Goal: Transaction & Acquisition: Purchase product/service

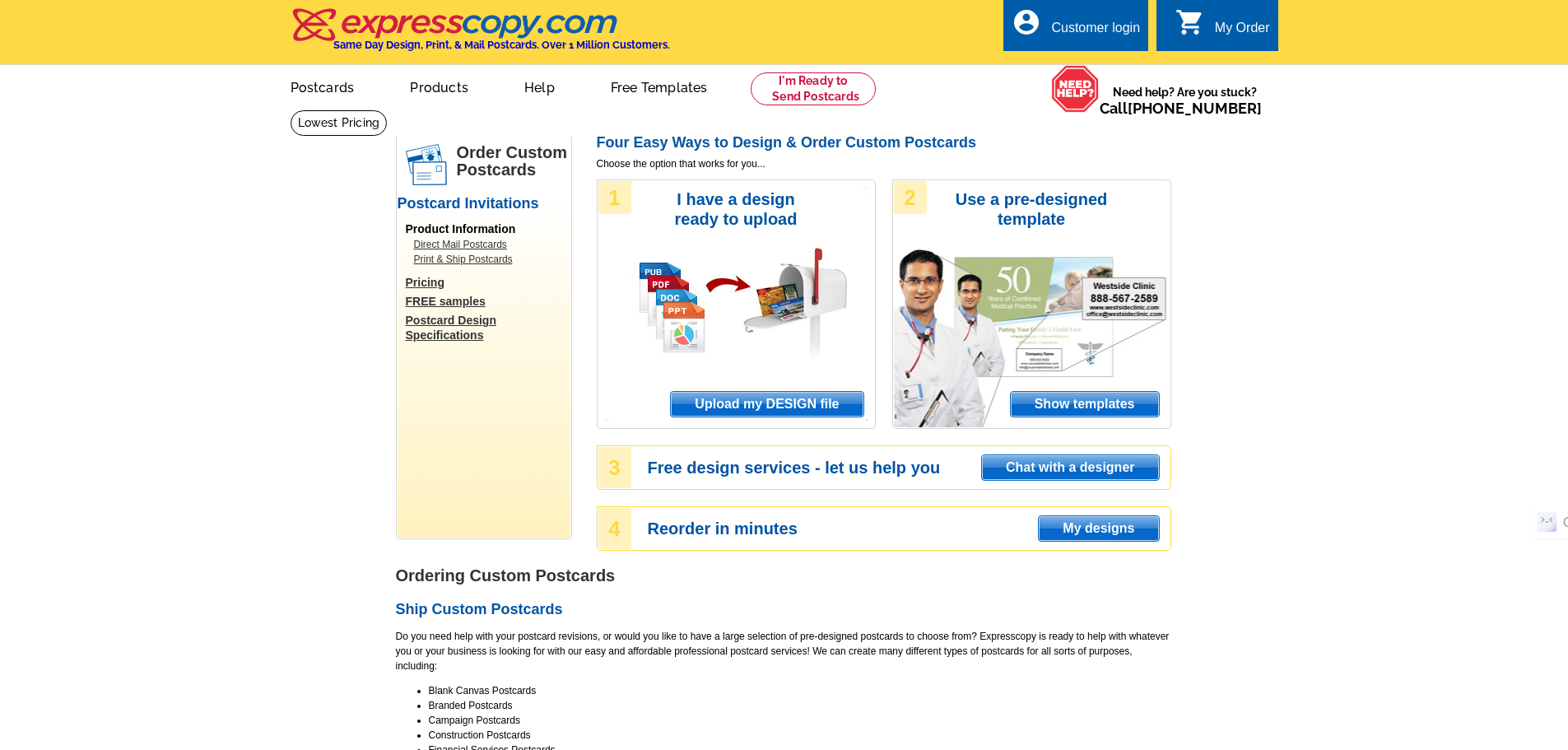
click at [479, 243] on link "Direct Mail Postcards" at bounding box center [487, 245] width 148 height 15
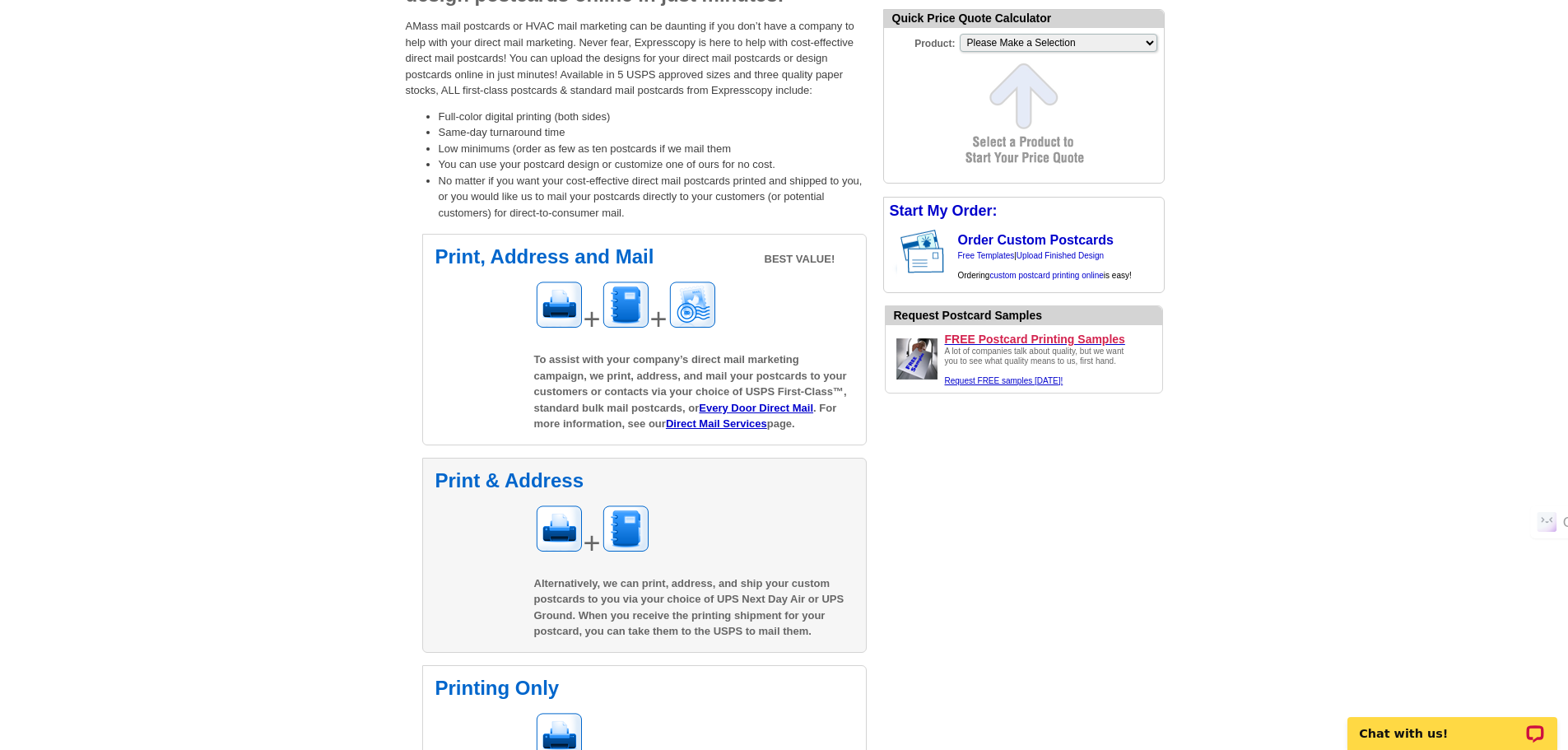
scroll to position [248, 0]
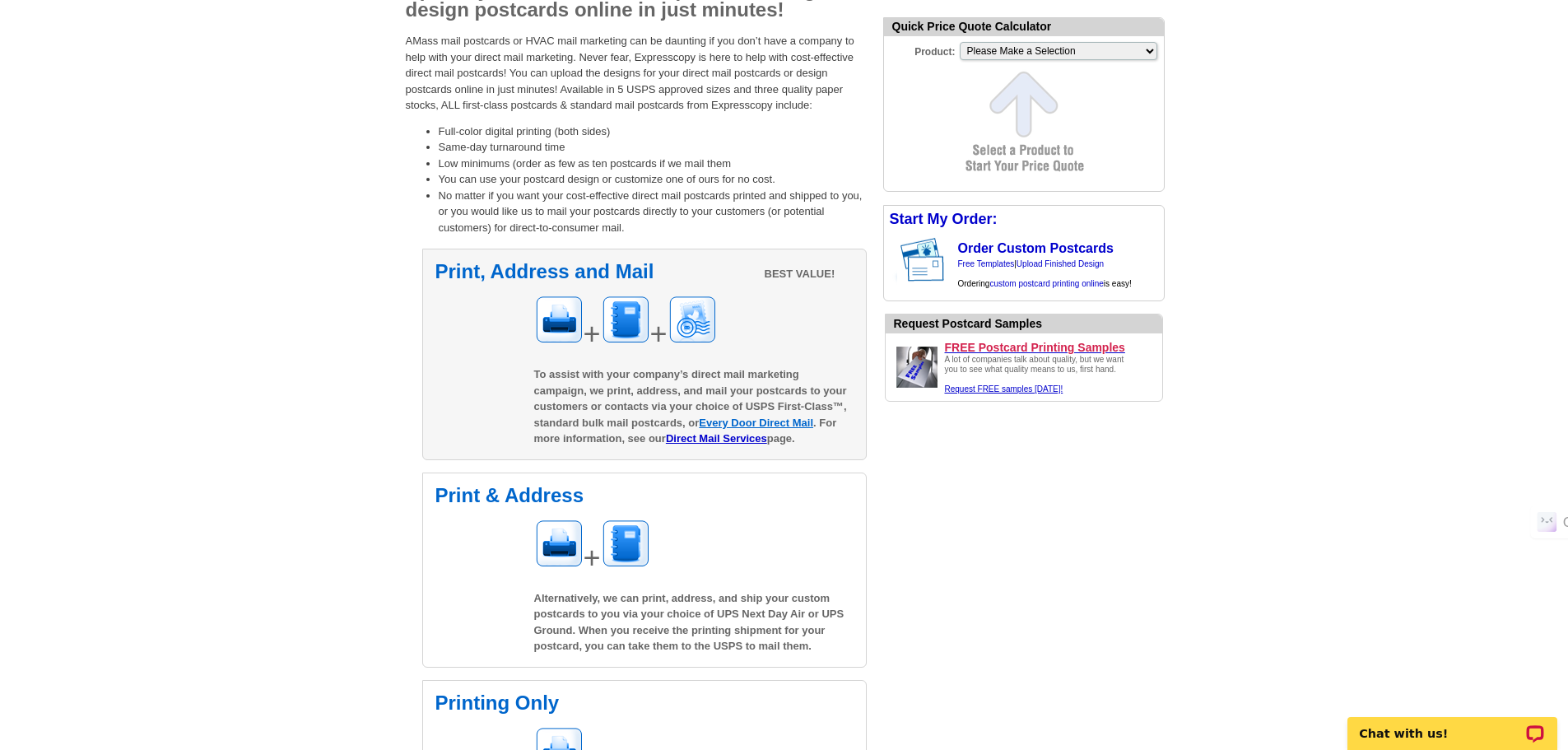
click at [797, 424] on link "Every Door Direct Mail" at bounding box center [756, 422] width 114 height 12
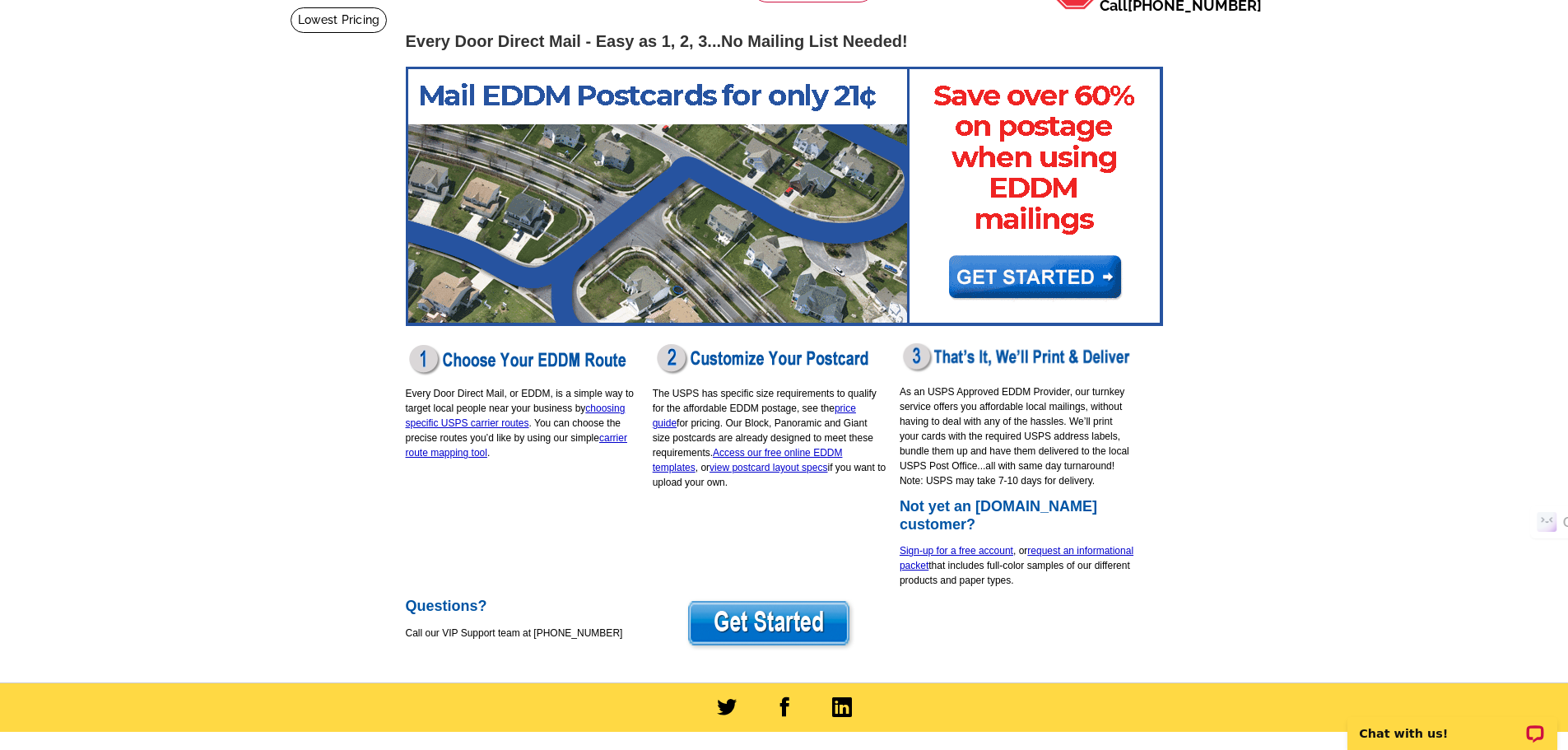
scroll to position [165, 0]
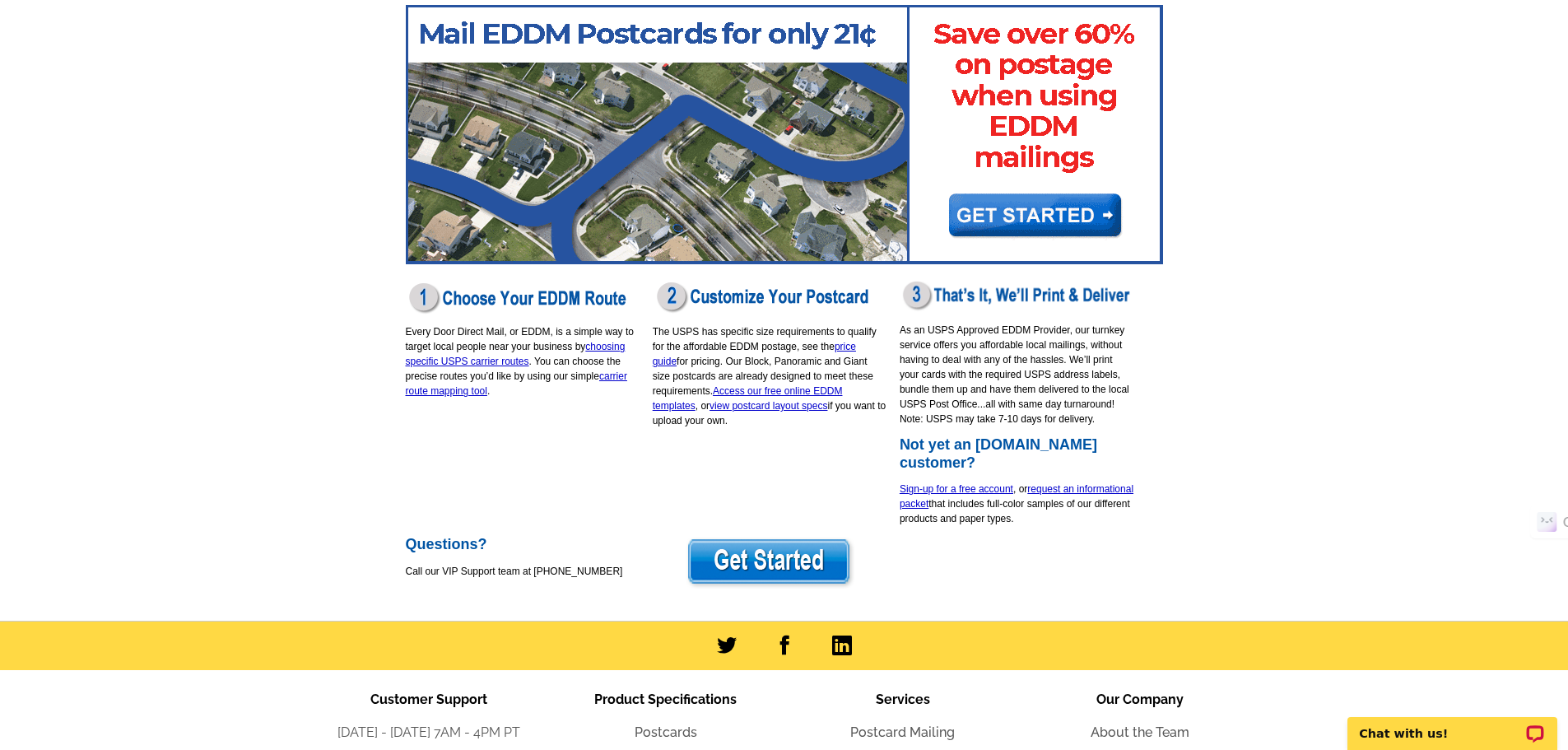
click at [739, 565] on img at bounding box center [770, 563] width 170 height 53
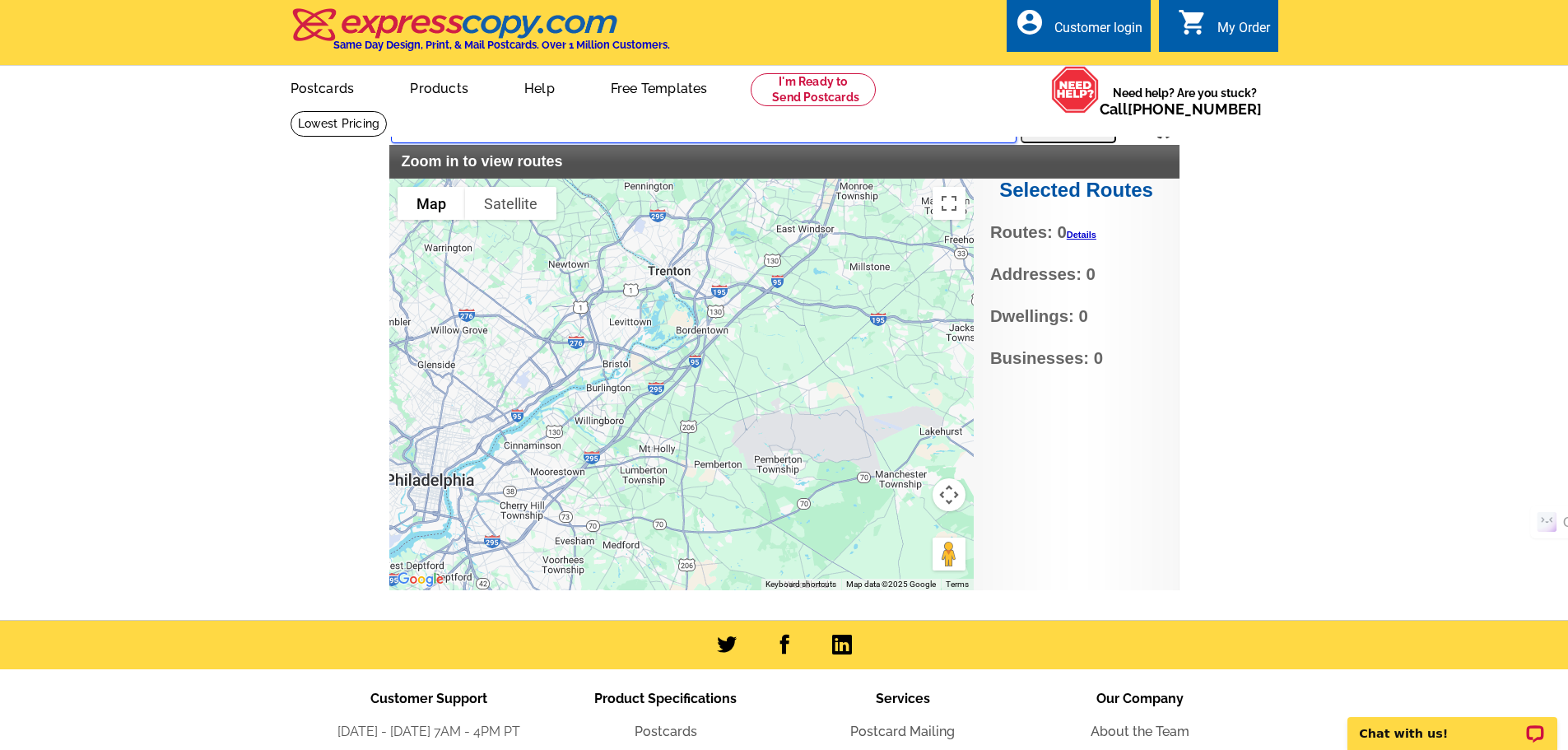
click at [426, 126] on input "text" at bounding box center [704, 129] width 625 height 29
type input "08022"
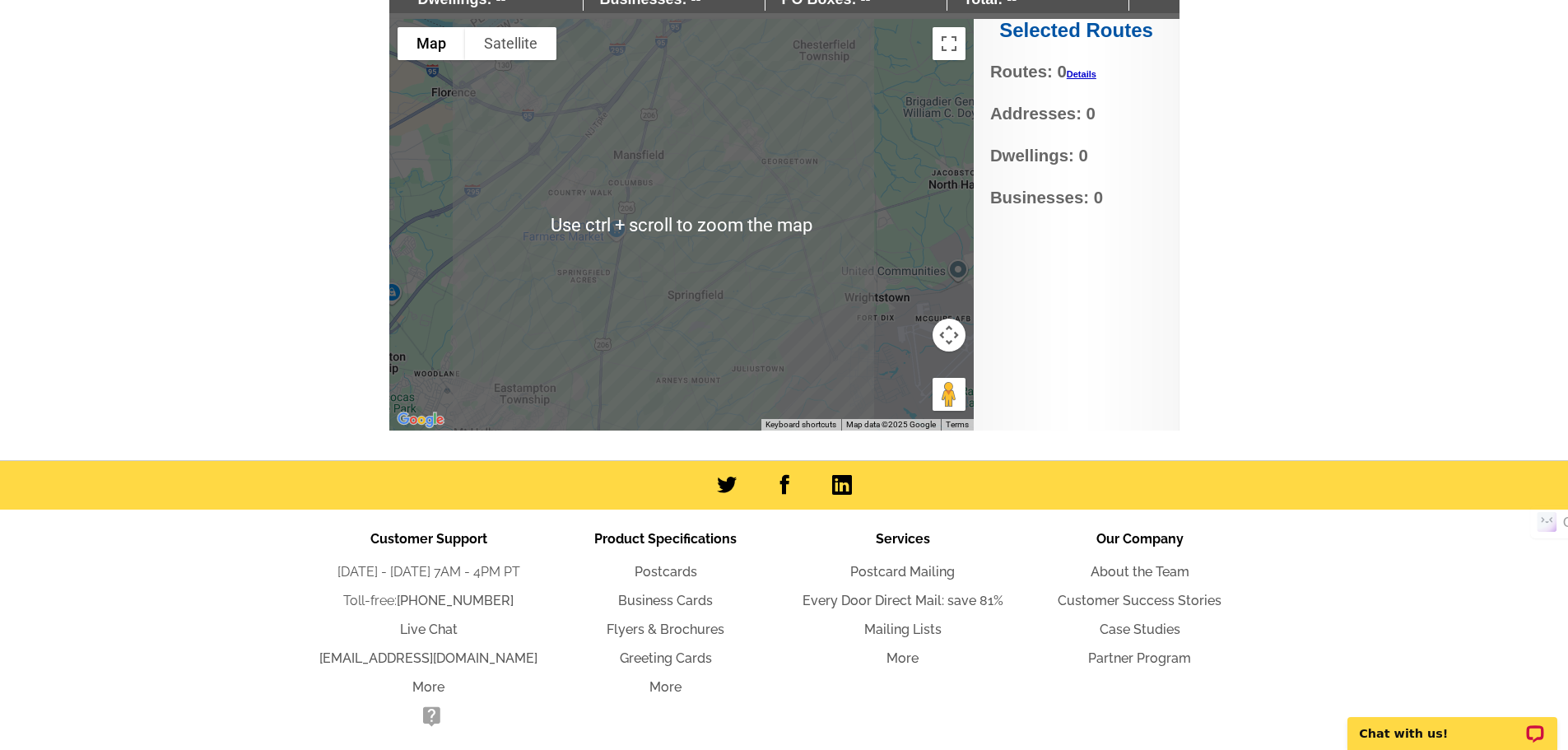
scroll to position [83, 0]
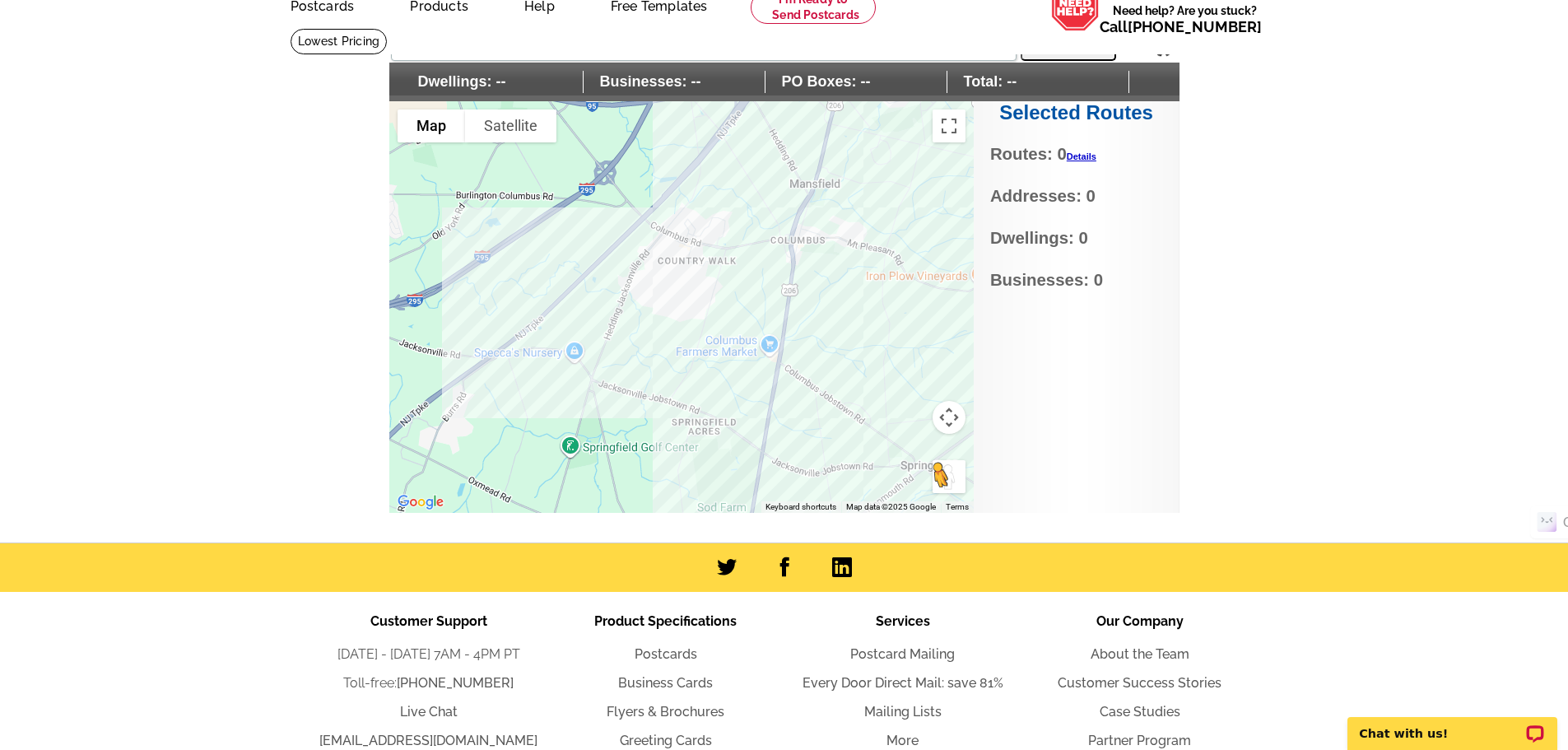
drag, startPoint x: 578, startPoint y: 391, endPoint x: 954, endPoint y: 486, distance: 387.8
click at [954, 486] on div "To activate drag with keyboard, press Alt + Enter. Once in keyboard drag state,…" at bounding box center [681, 307] width 585 height 412
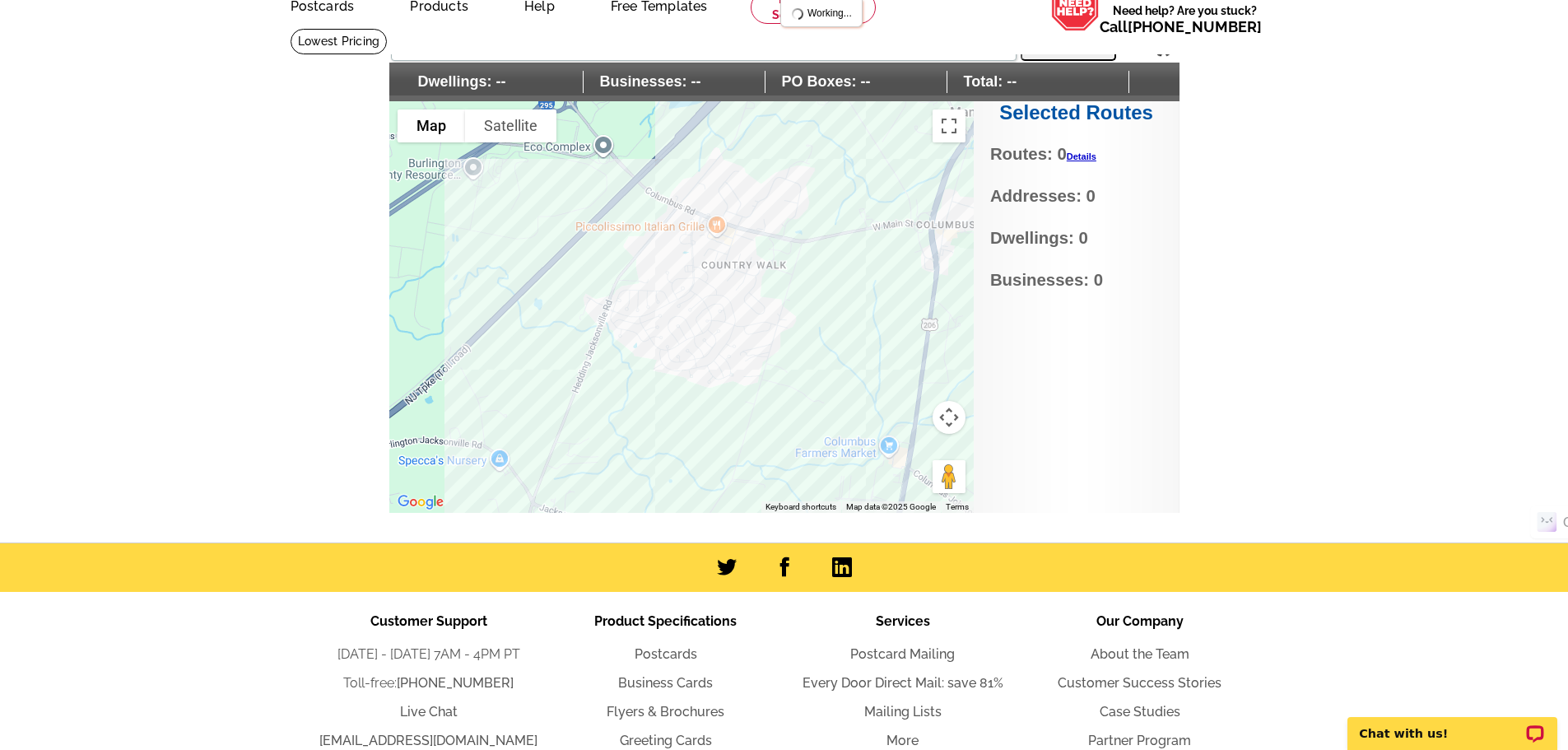
drag, startPoint x: 655, startPoint y: 307, endPoint x: 775, endPoint y: 501, distance: 228.1
click at [776, 502] on div "Use ctrl + scroll to zoom the map Map Terrain Satellite Labels Keyboard shortcu…" at bounding box center [681, 307] width 585 height 412
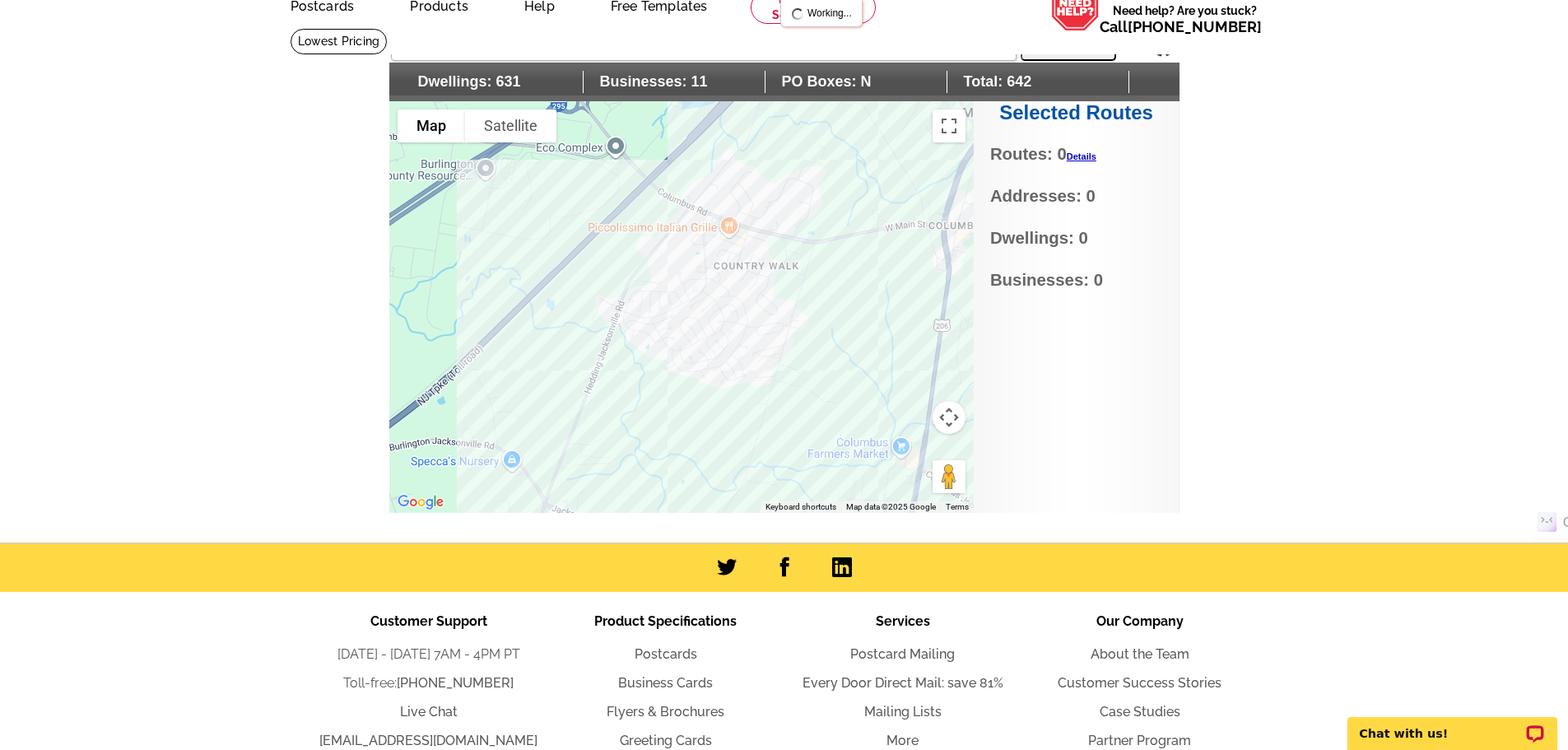
click at [631, 306] on div at bounding box center [681, 307] width 585 height 412
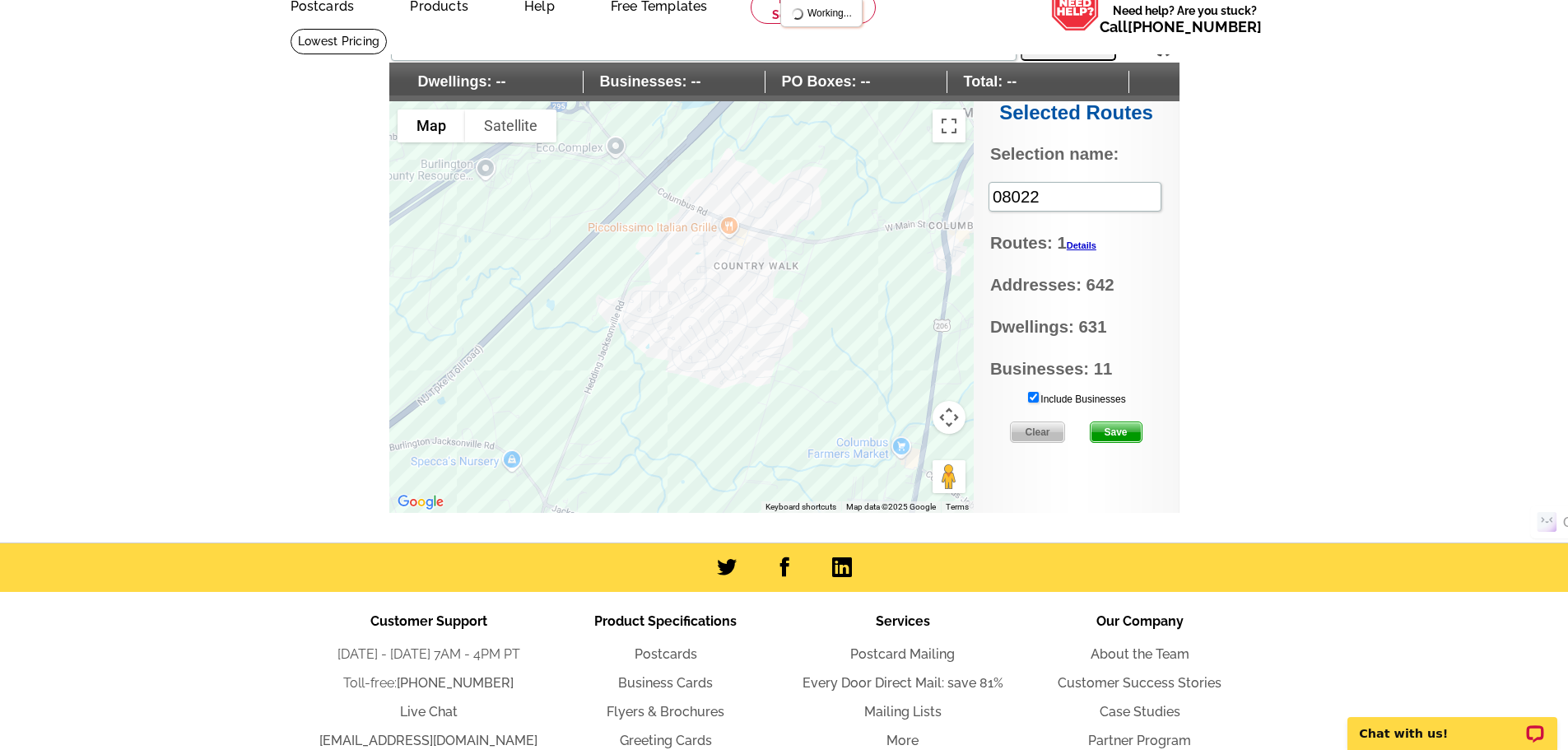
click at [655, 412] on div at bounding box center [681, 307] width 585 height 412
click at [664, 300] on div at bounding box center [681, 307] width 585 height 412
click at [658, 334] on div at bounding box center [681, 307] width 585 height 412
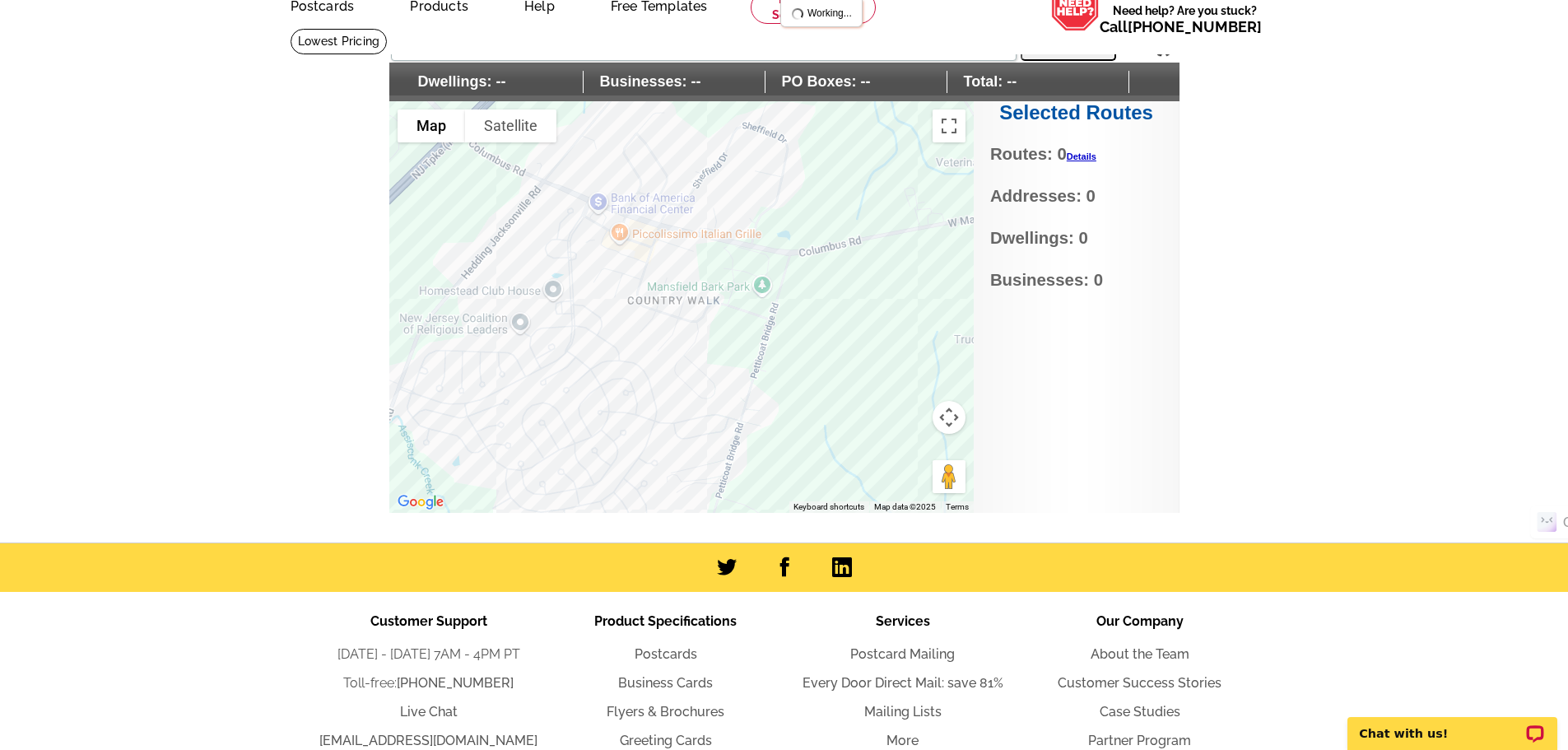
drag, startPoint x: 749, startPoint y: 312, endPoint x: 704, endPoint y: 493, distance: 186.5
click at [704, 493] on div at bounding box center [681, 307] width 585 height 412
click at [679, 326] on div at bounding box center [681, 307] width 585 height 412
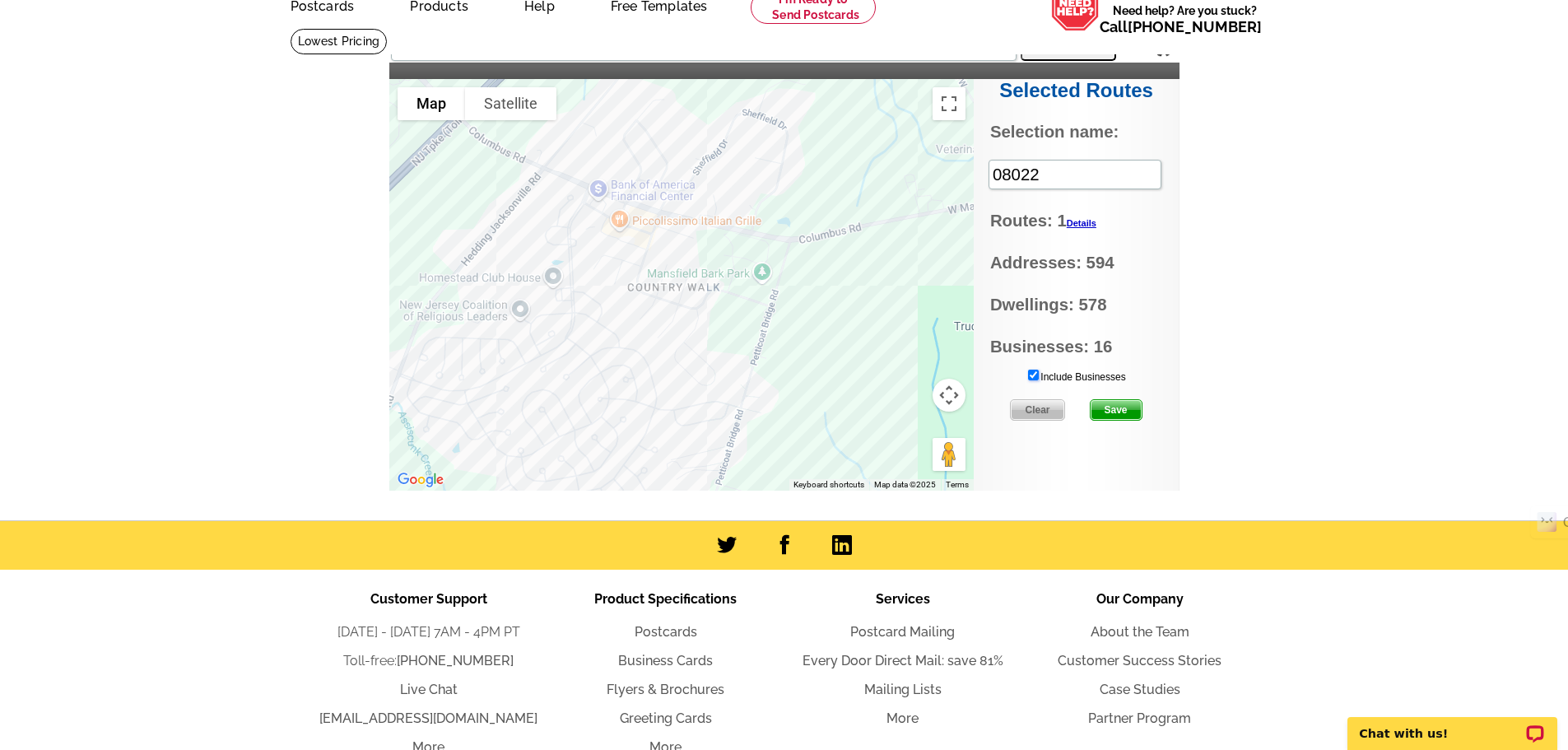
click at [1032, 374] on input "Include Businesses" at bounding box center [1034, 375] width 11 height 11
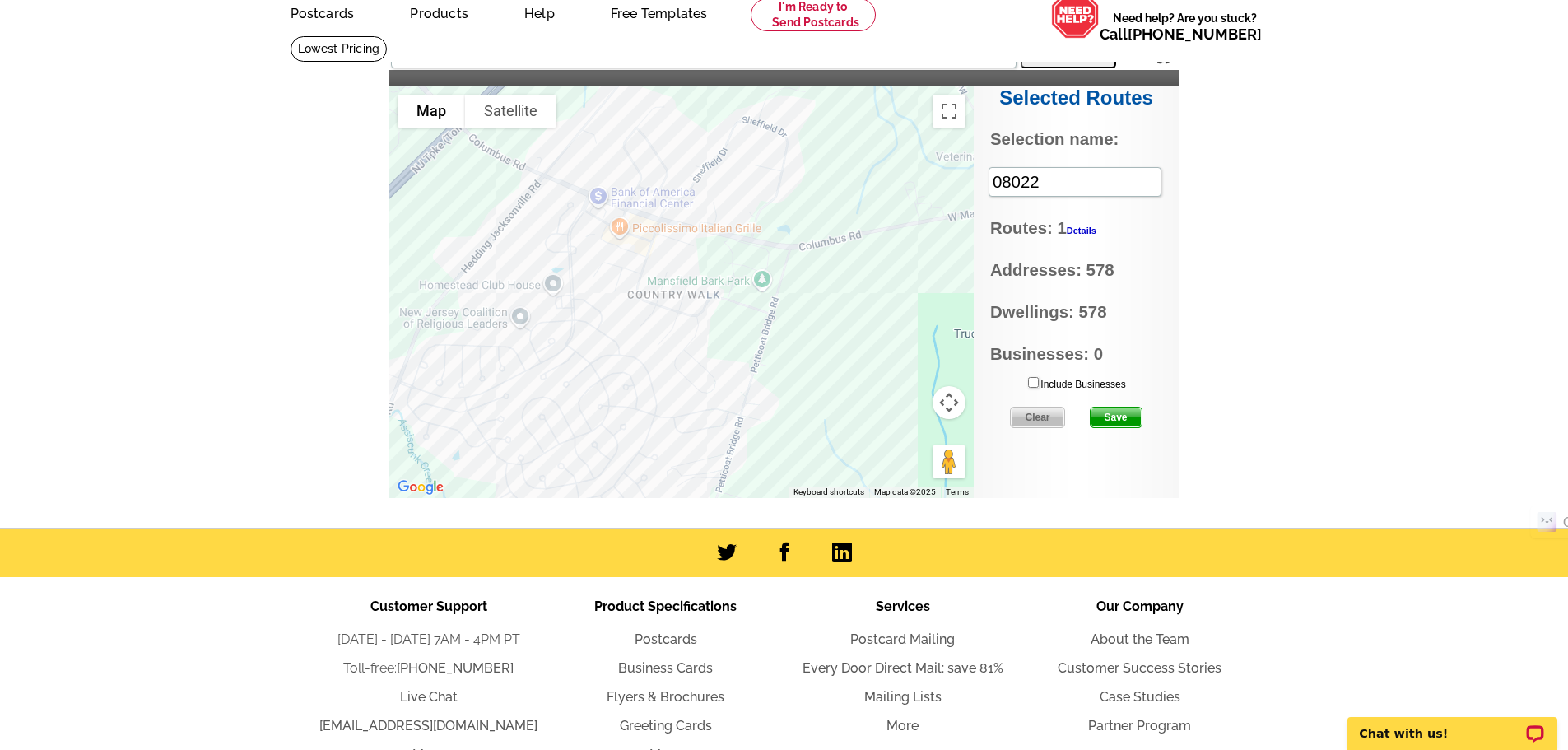
scroll to position [0, 0]
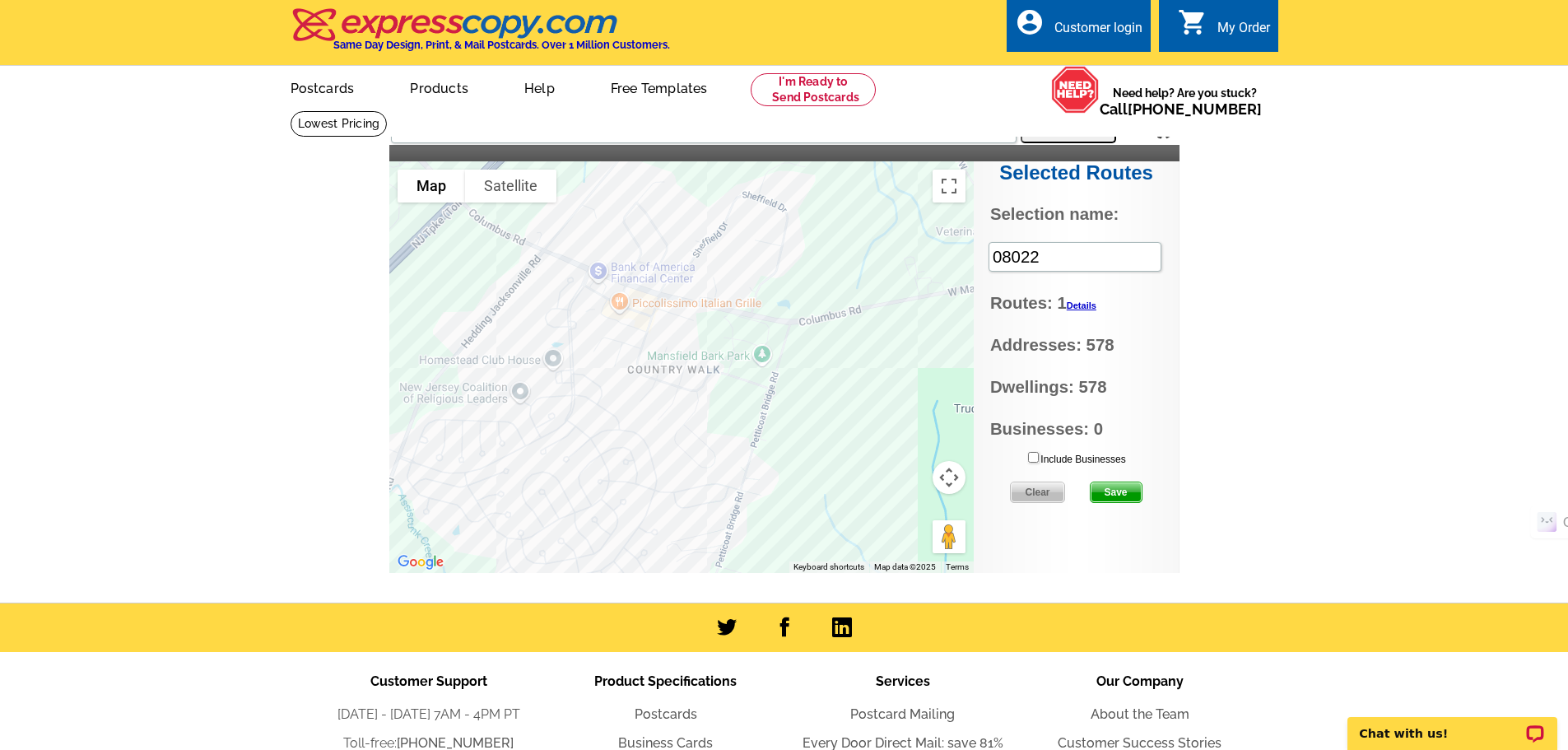
click at [1115, 490] on span "Save" at bounding box center [1116, 492] width 51 height 19
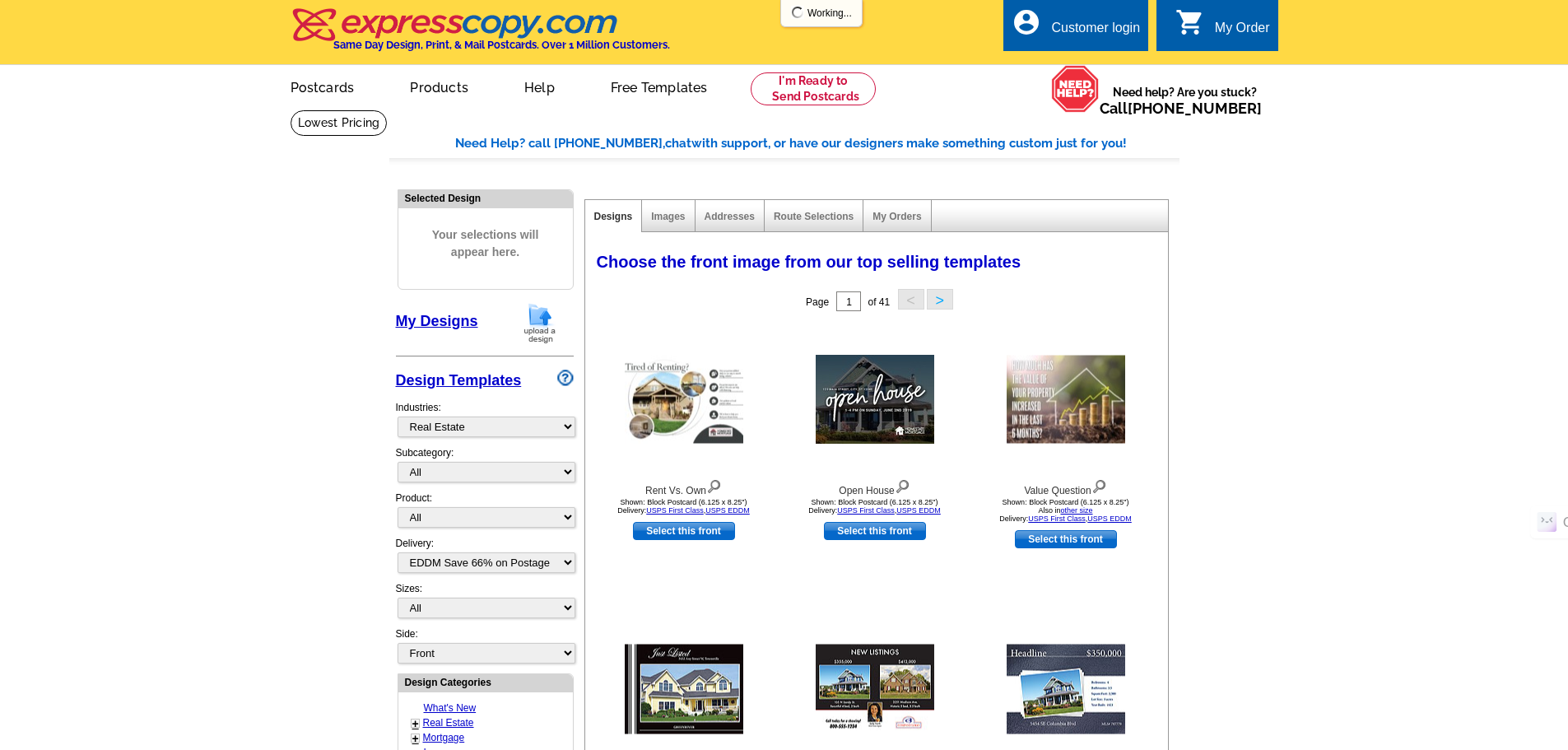
select select "785"
select select "4"
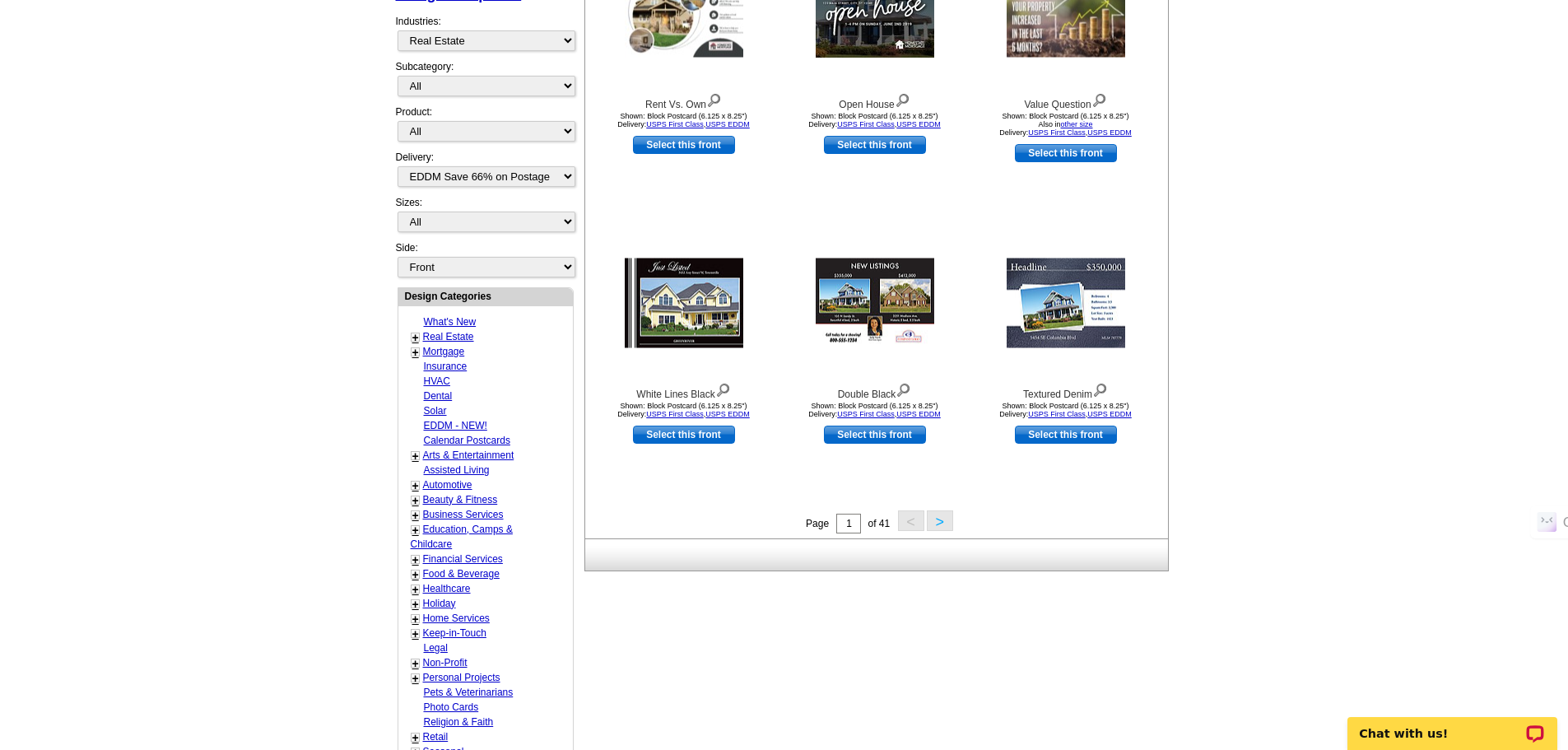
scroll to position [412, 0]
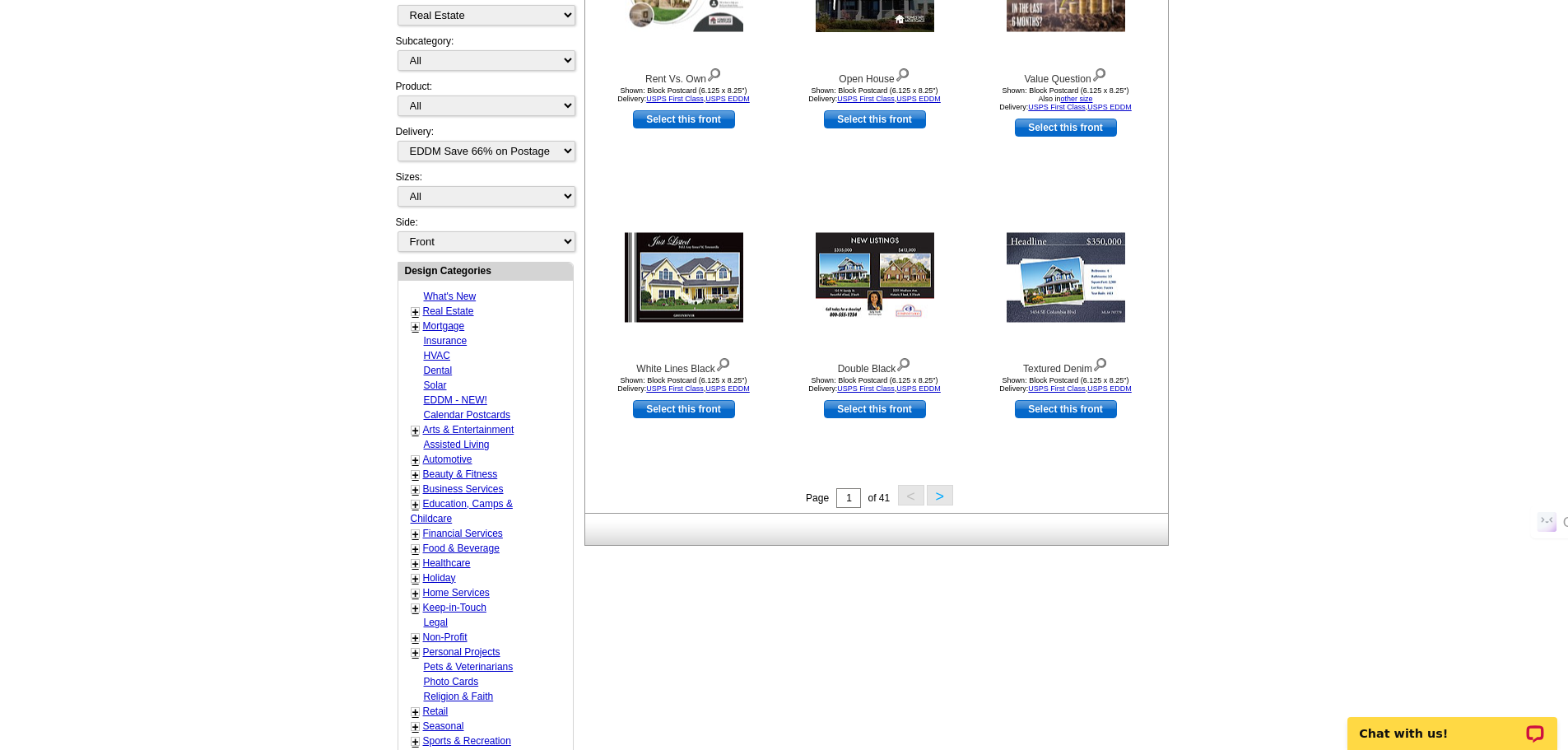
click at [457, 309] on link "Real Estate" at bounding box center [448, 311] width 51 height 12
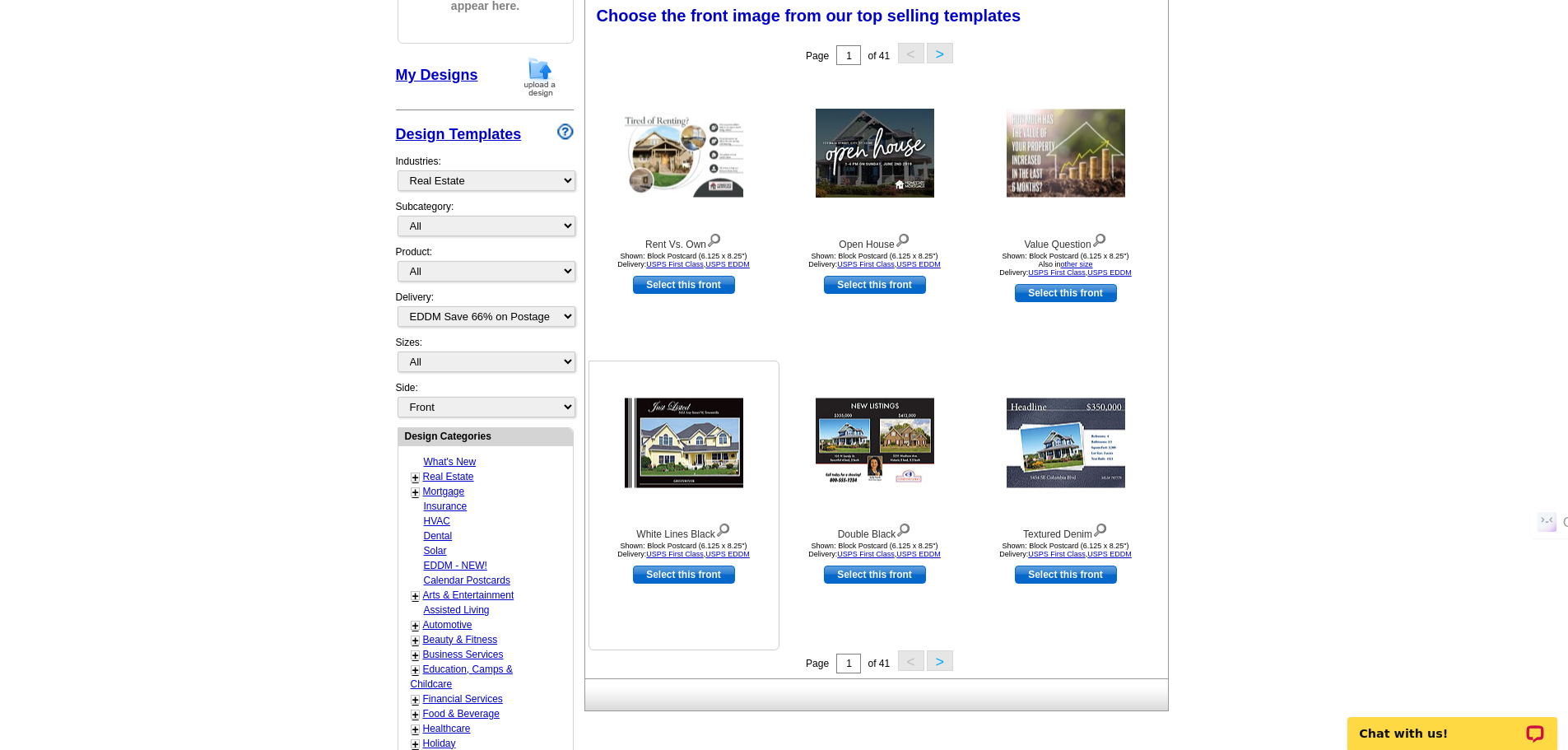
scroll to position [244, 0]
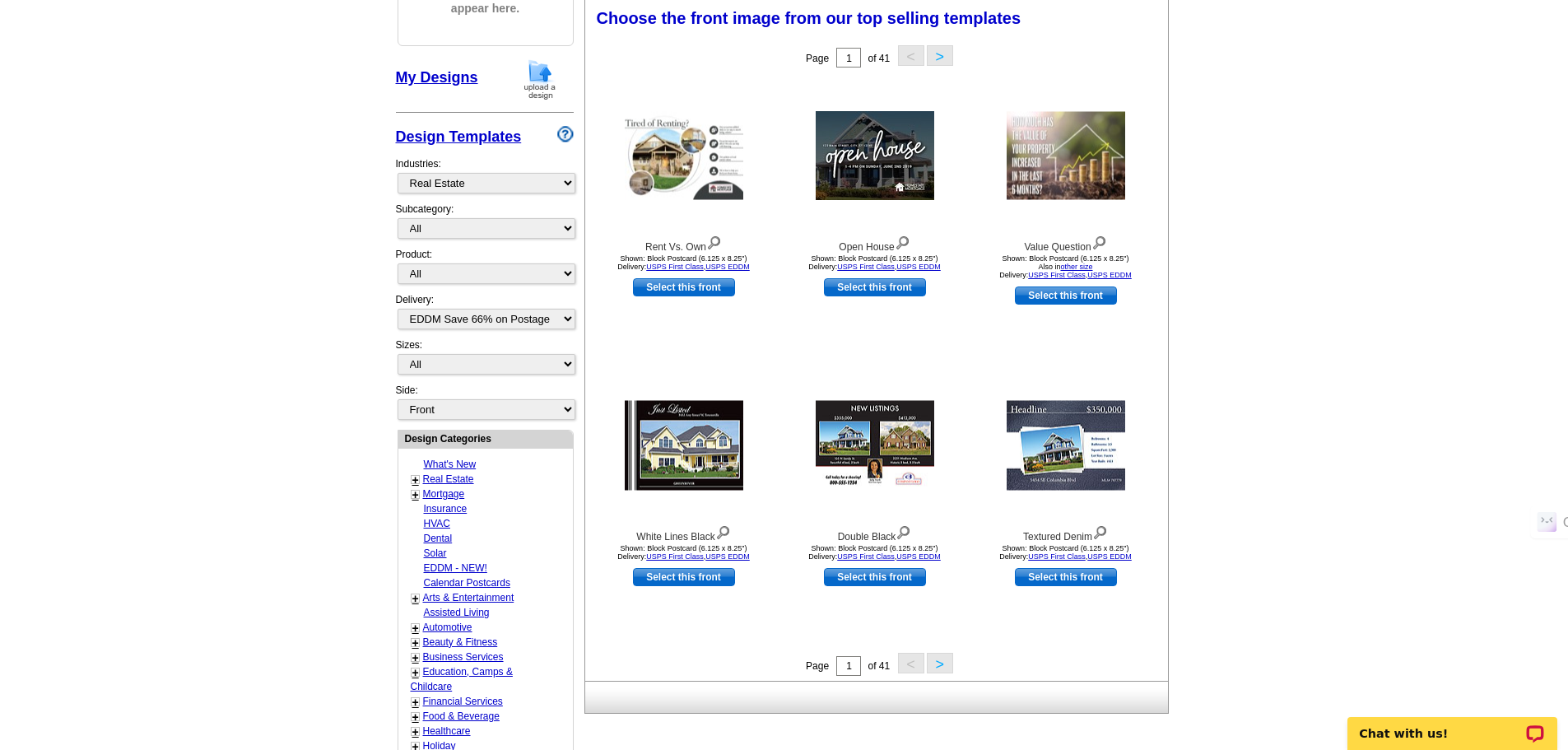
click at [439, 565] on link "EDDM - NEW!" at bounding box center [455, 568] width 63 height 12
select select "1150"
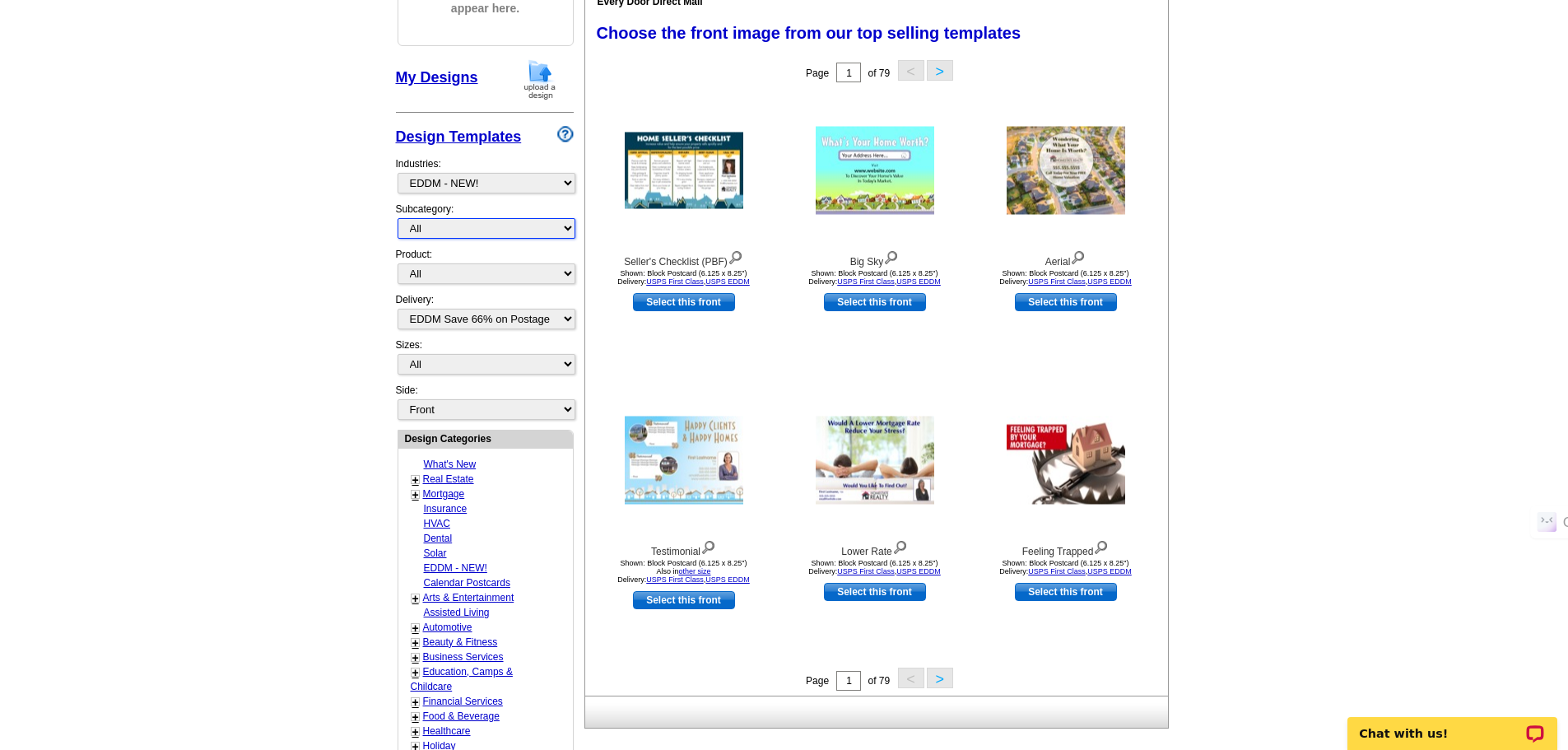
click at [457, 230] on select "All" at bounding box center [486, 228] width 177 height 20
click at [459, 228] on select "All" at bounding box center [486, 228] width 177 height 20
click at [452, 269] on select "All Postcards Letters and flyers Business Cards Door Hangers Greeting Cards" at bounding box center [486, 273] width 177 height 20
select select "1"
click at [397, 264] on select "All Postcards Letters and flyers Business Cards Door Hangers Greeting Cards" at bounding box center [486, 273] width 177 height 20
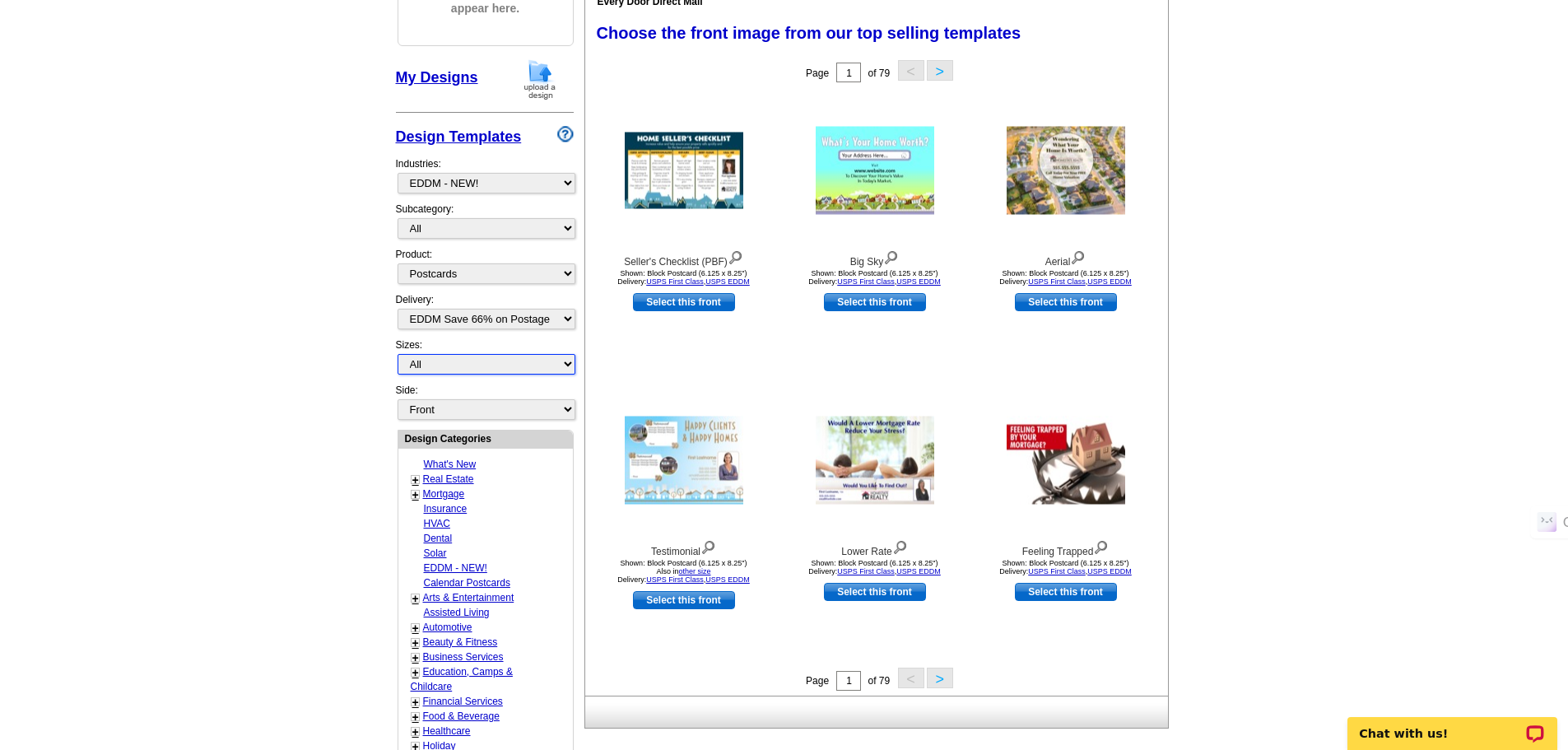
click at [452, 367] on select "All Jumbo Postcard (5.5" x 8.5") Regular Postcard (4.25" x 5.6") Panoramic Post…" at bounding box center [486, 364] width 177 height 20
select select "2"
click at [397, 355] on select "All Jumbo Postcard (5.5" x 8.5") Regular Postcard (4.25" x 5.6") Panoramic Post…" at bounding box center [486, 364] width 177 height 20
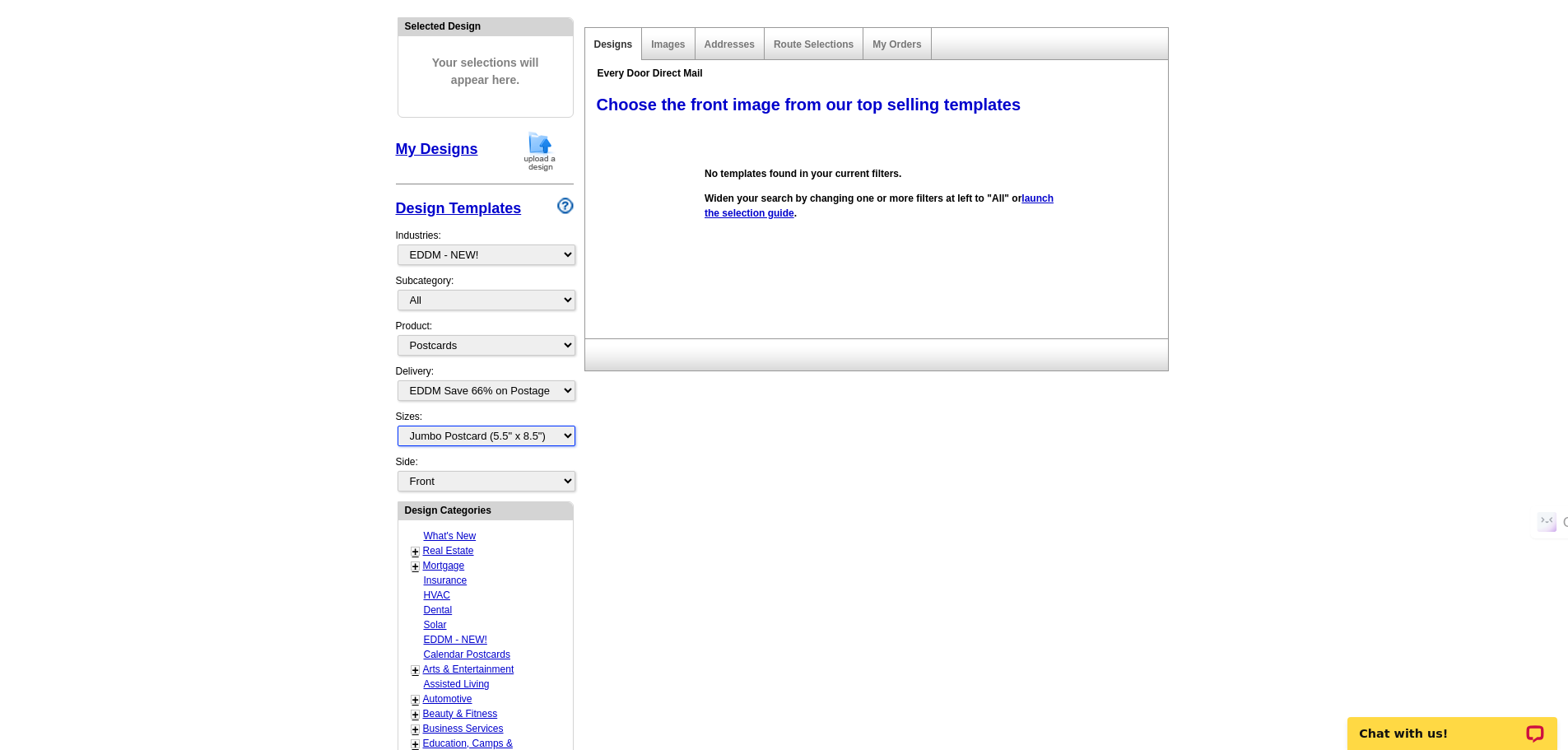
scroll to position [248, 0]
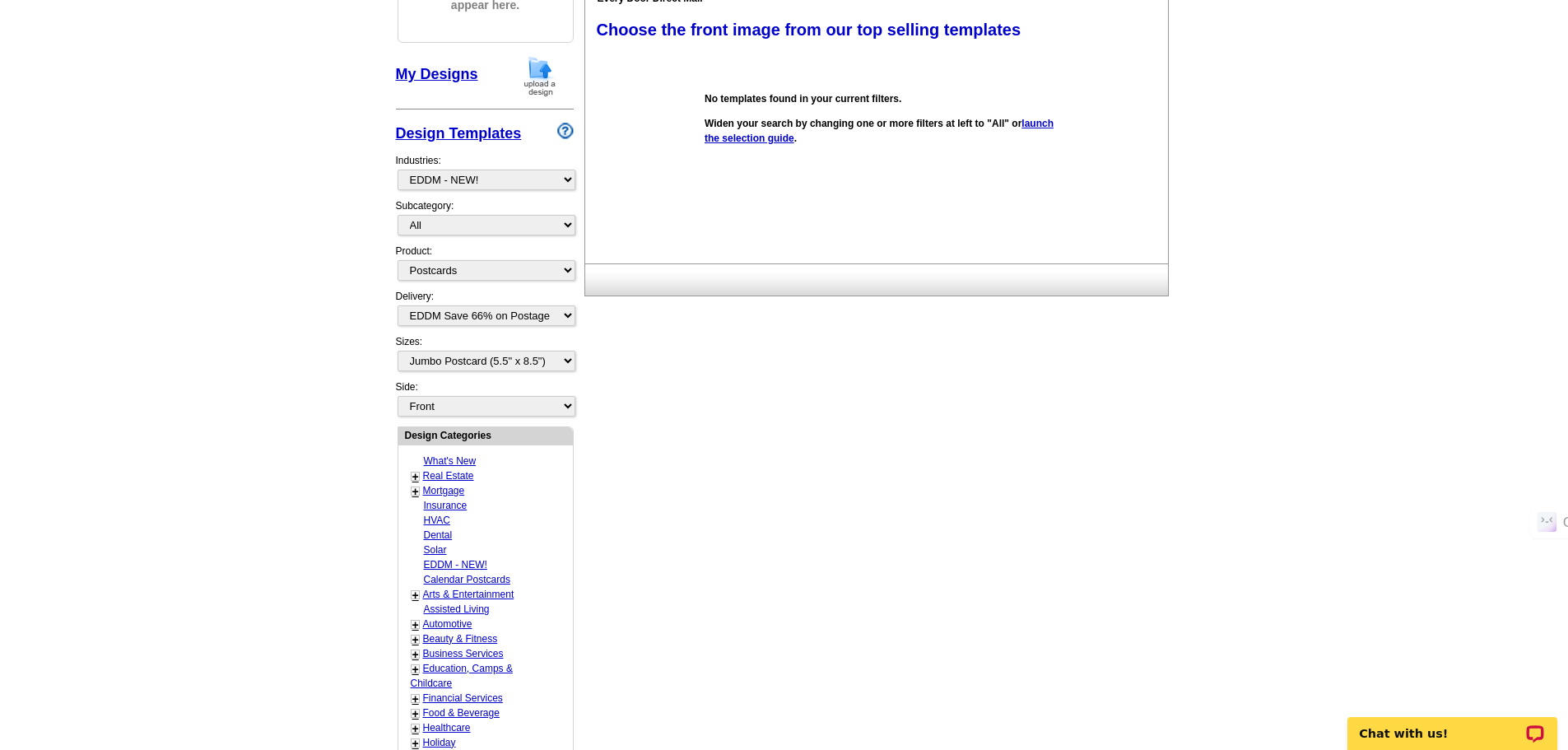
click at [461, 478] on link "Real Estate" at bounding box center [448, 476] width 51 height 12
select select "785"
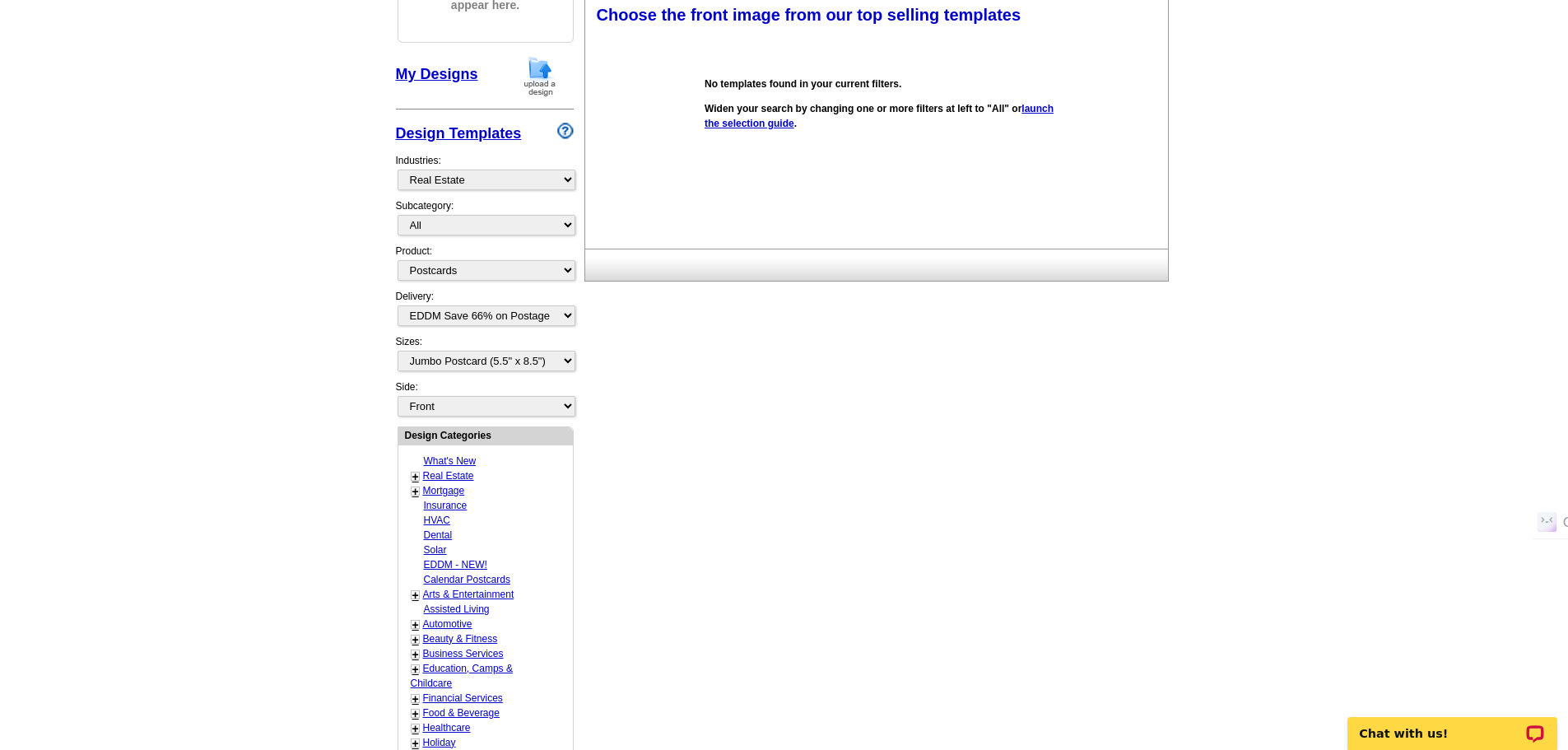
click at [766, 119] on link "launch the selection guide" at bounding box center [879, 116] width 349 height 27
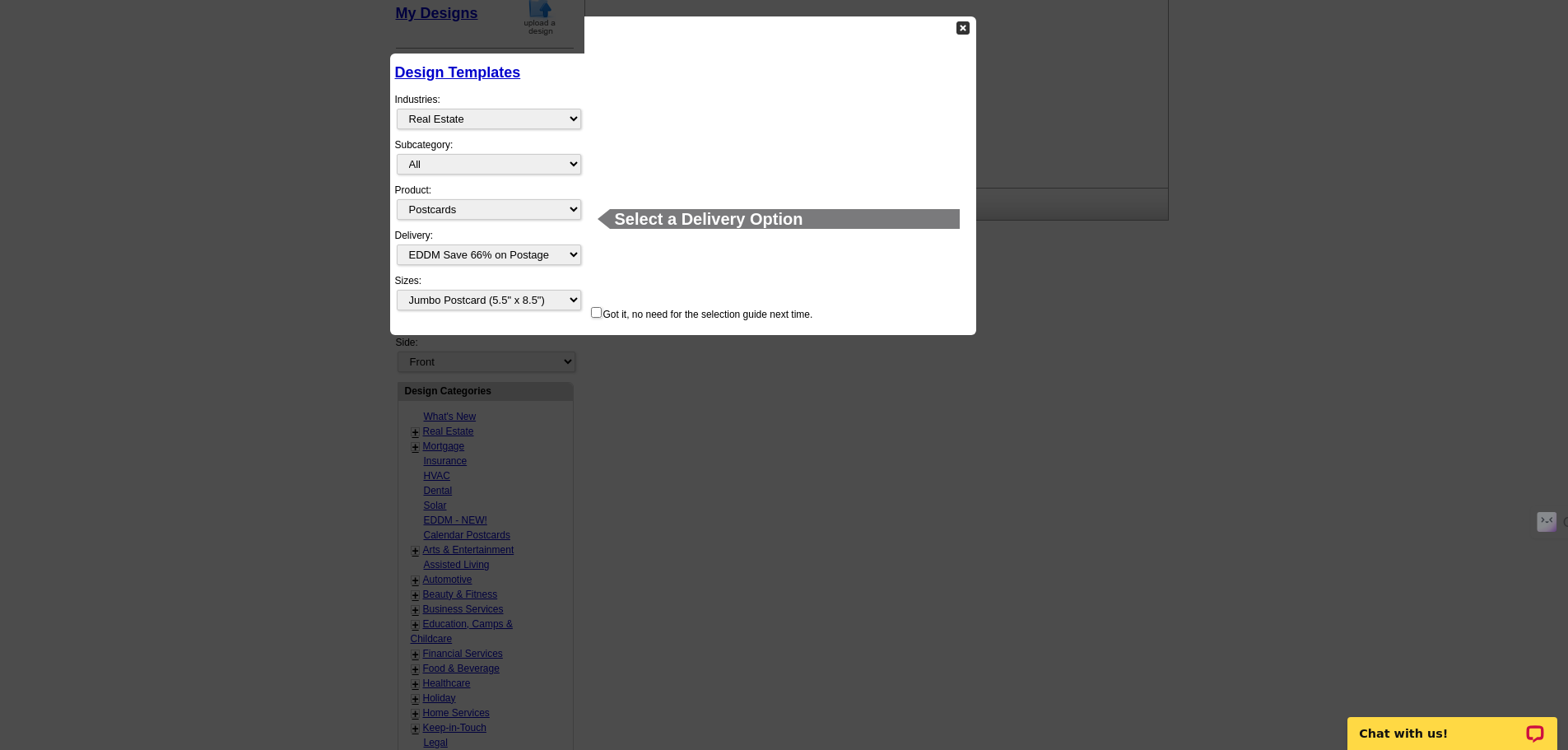
scroll to position [310, 0]
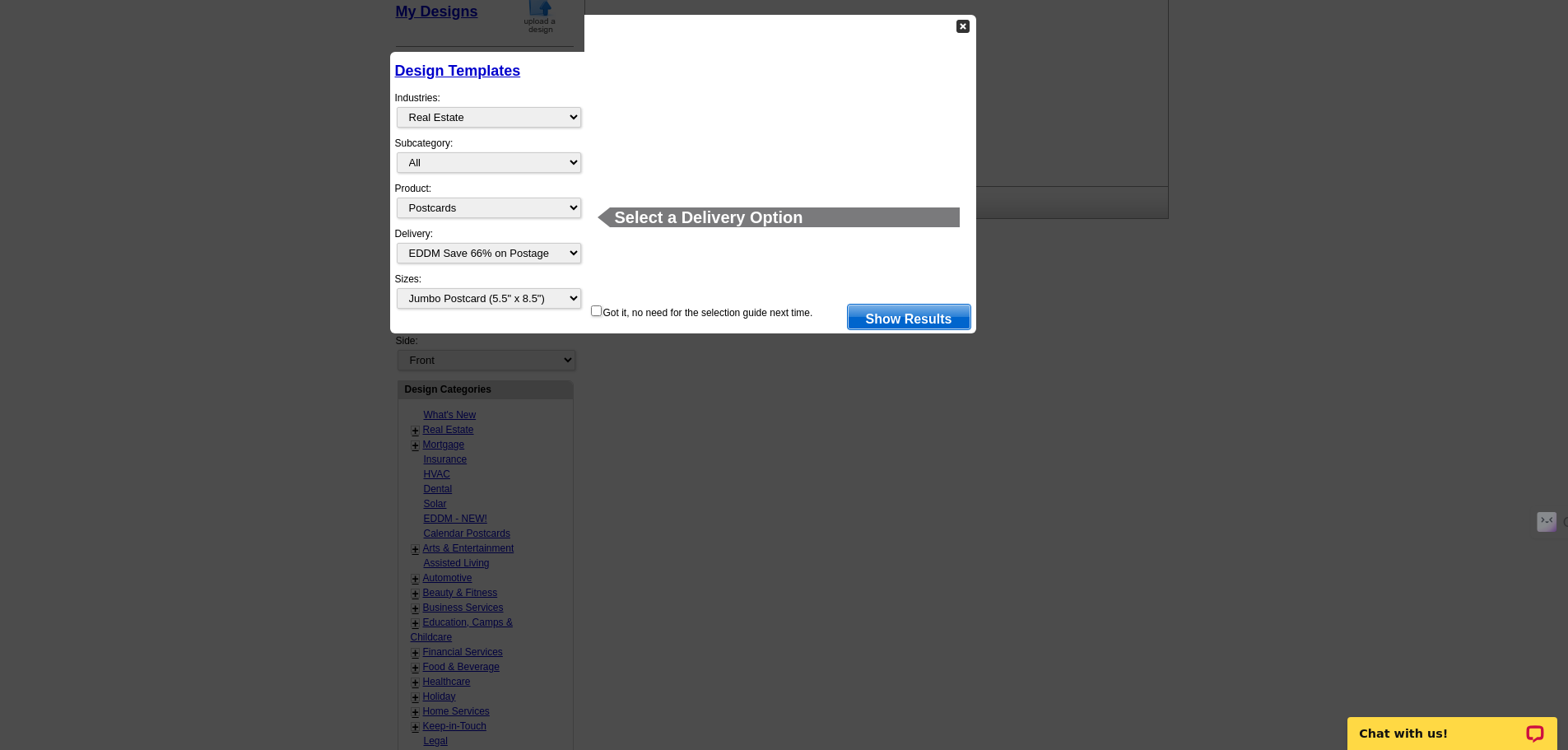
click at [942, 320] on link "Show Results" at bounding box center [909, 317] width 124 height 27
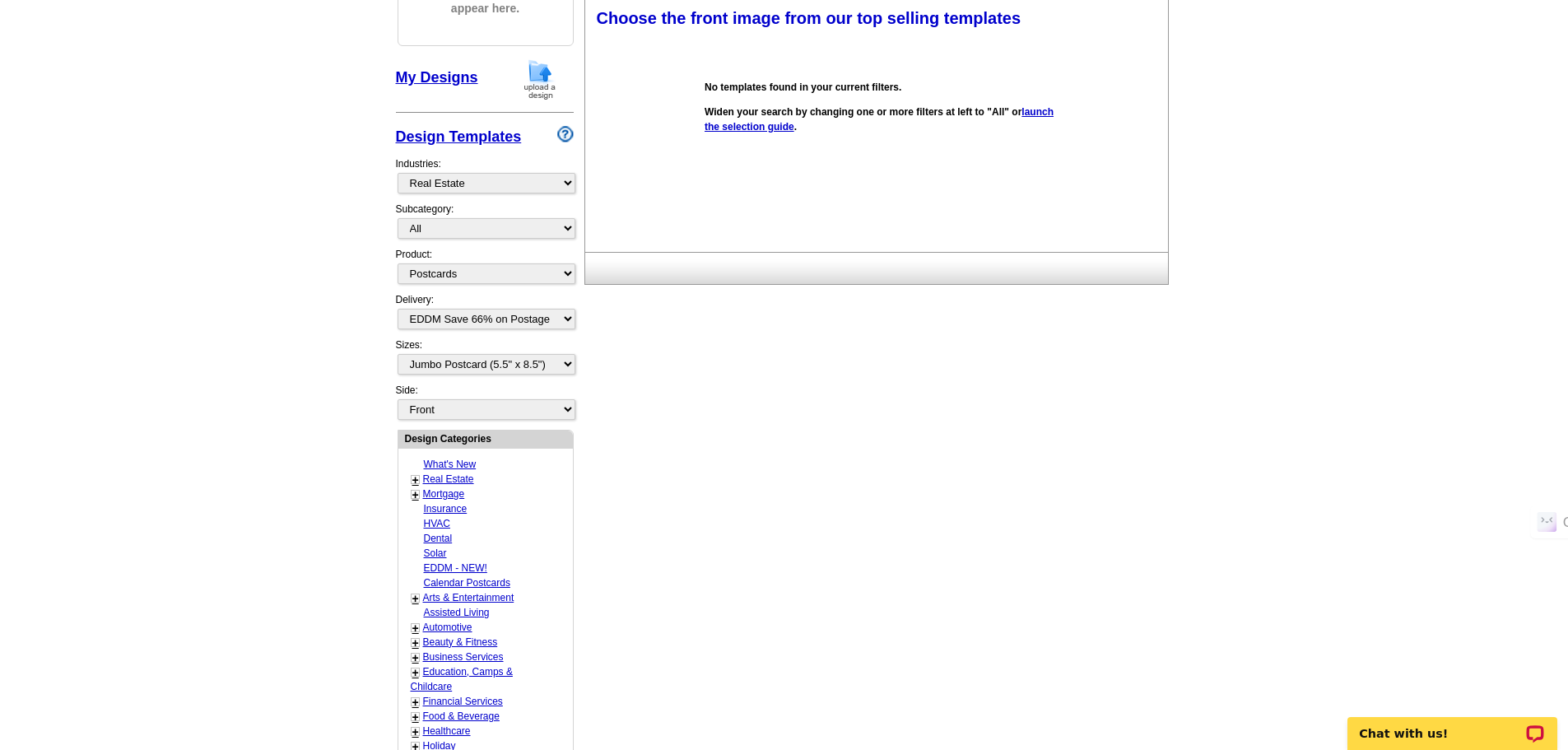
scroll to position [161, 0]
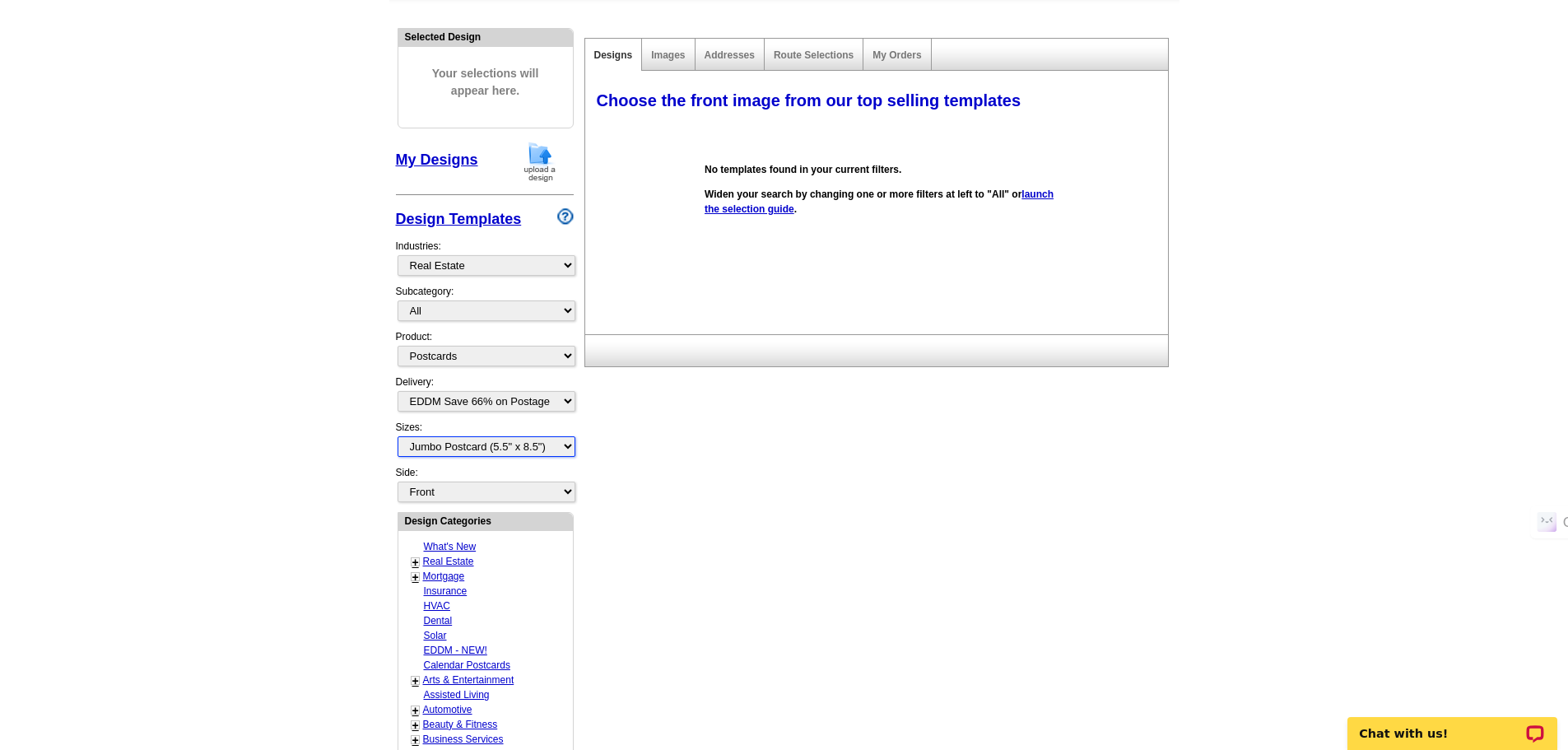
click at [482, 444] on select "All Jumbo Postcard (5.5" x 8.5") Regular Postcard (4.25" x 5.6") Panoramic Post…" at bounding box center [486, 446] width 177 height 20
click at [397, 437] on select "All Jumbo Postcard (5.5" x 8.5") Regular Postcard (4.25" x 5.6") Panoramic Post…" at bounding box center [486, 446] width 177 height 20
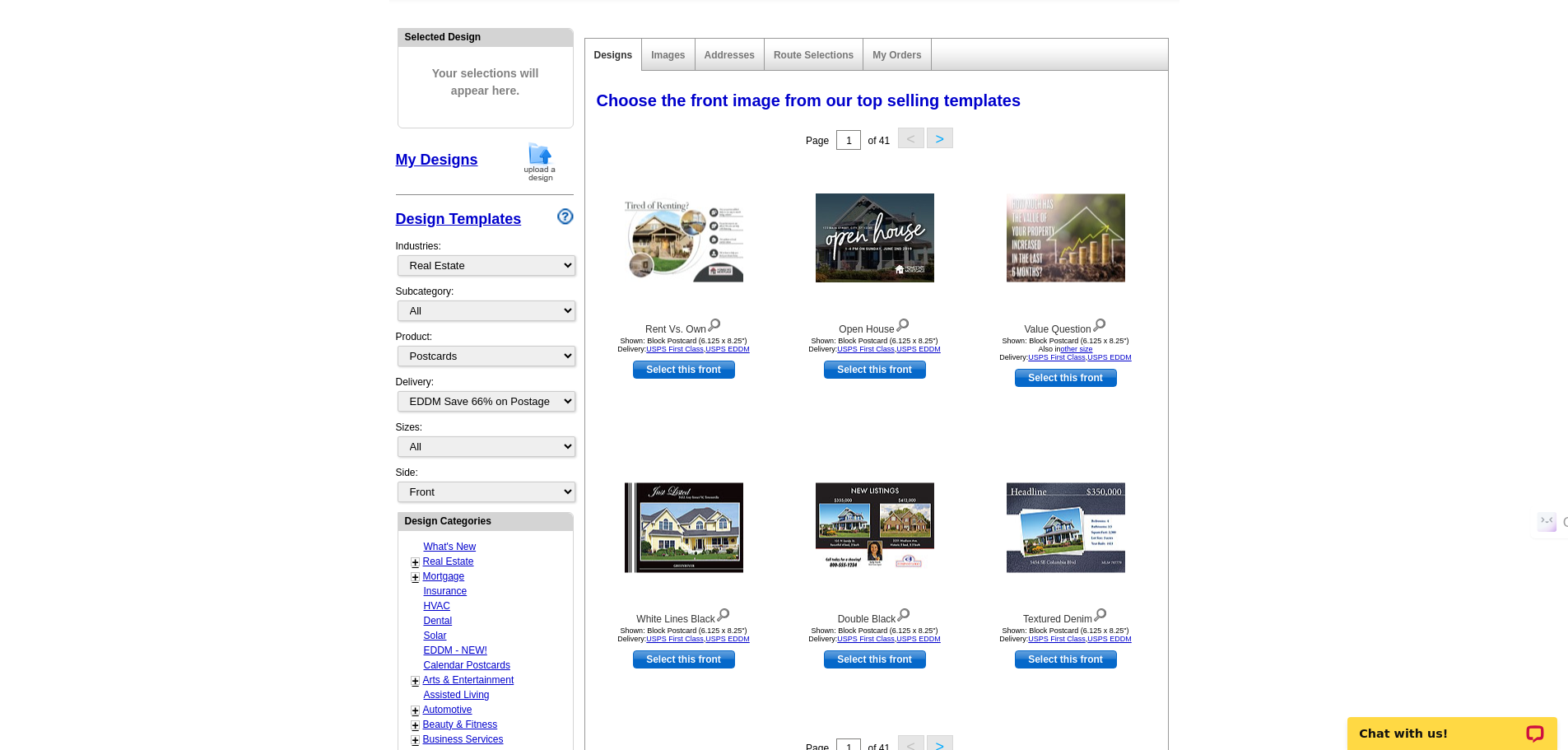
click at [445, 561] on link "Real Estate" at bounding box center [448, 561] width 51 height 12
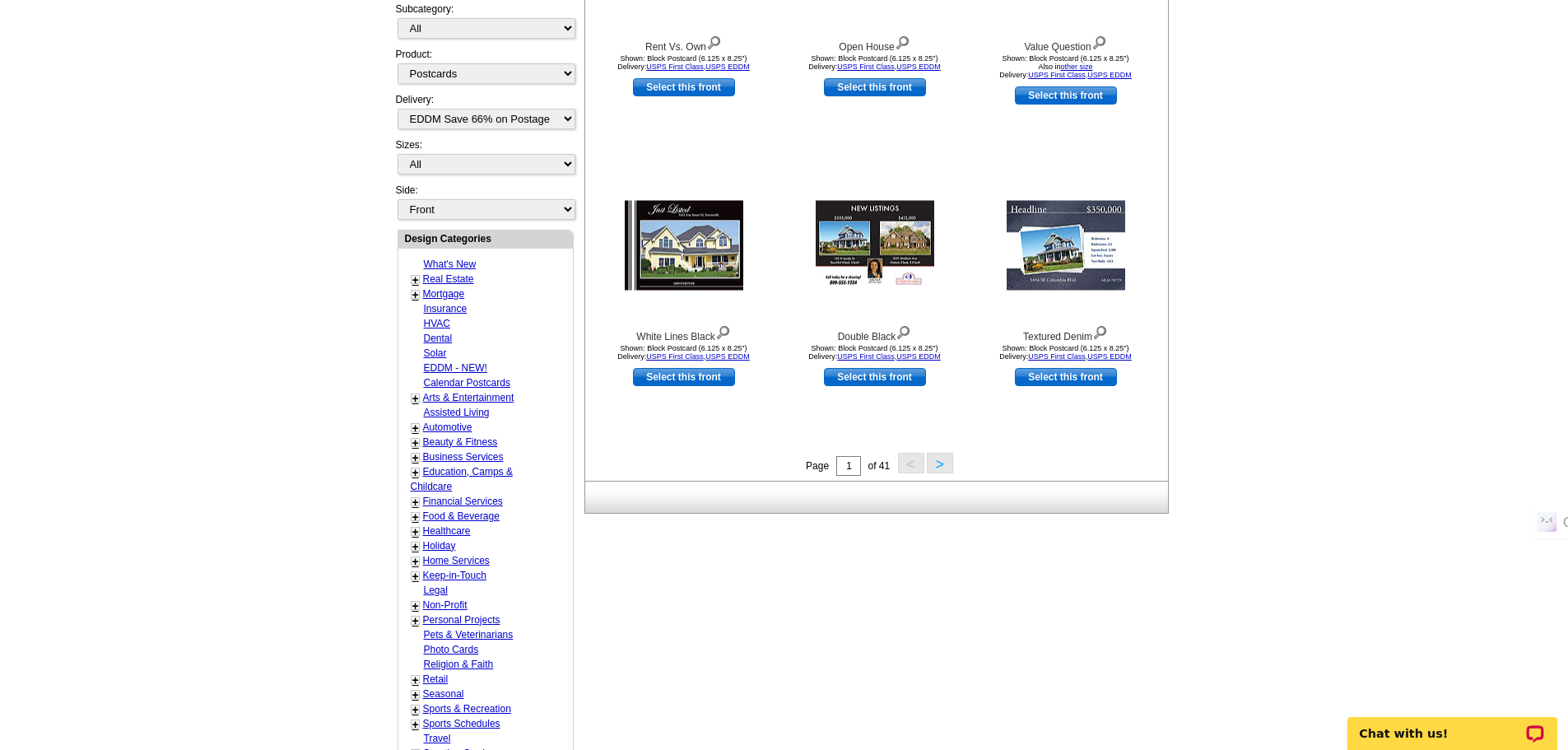
scroll to position [494, 0]
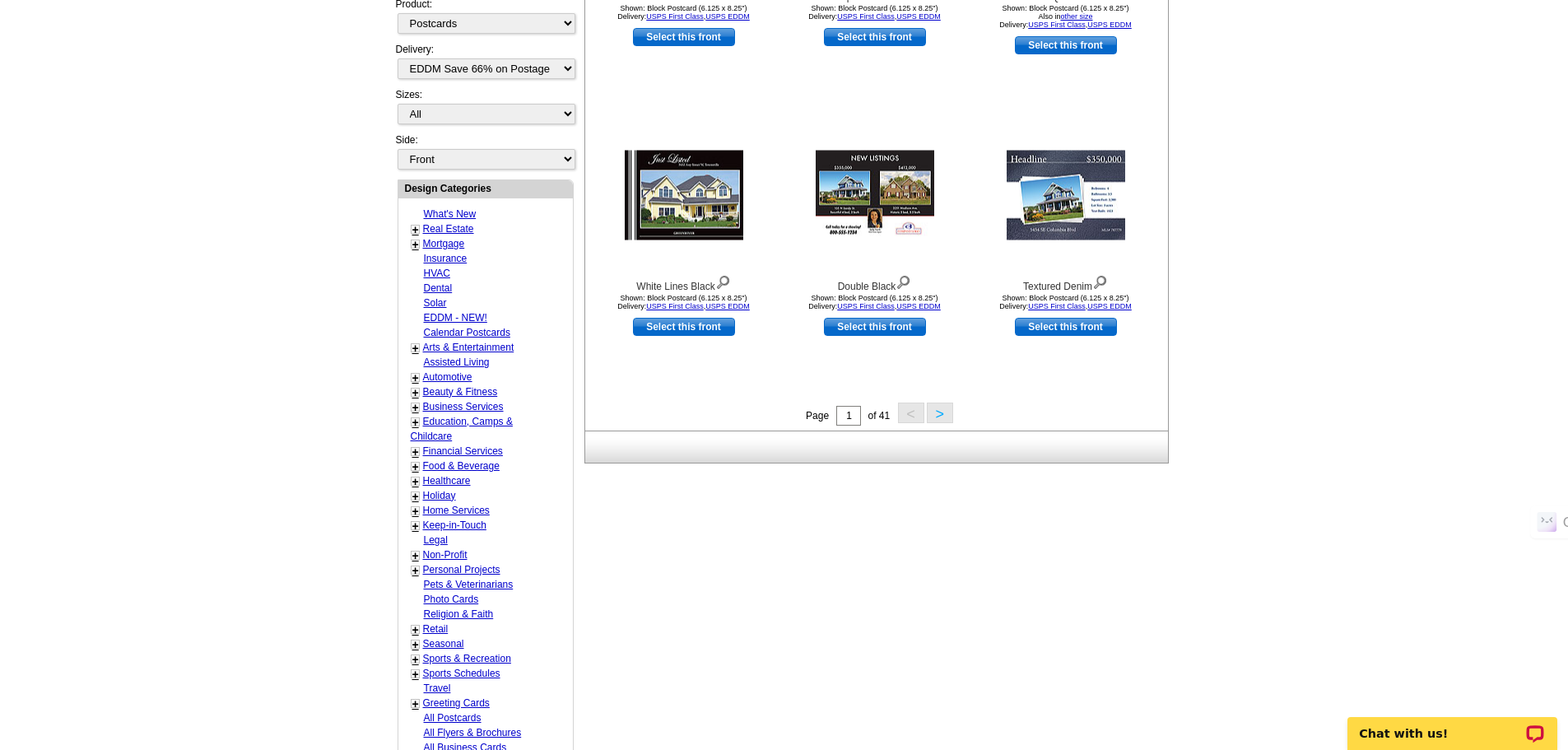
click at [938, 413] on button ">" at bounding box center [940, 413] width 27 height 20
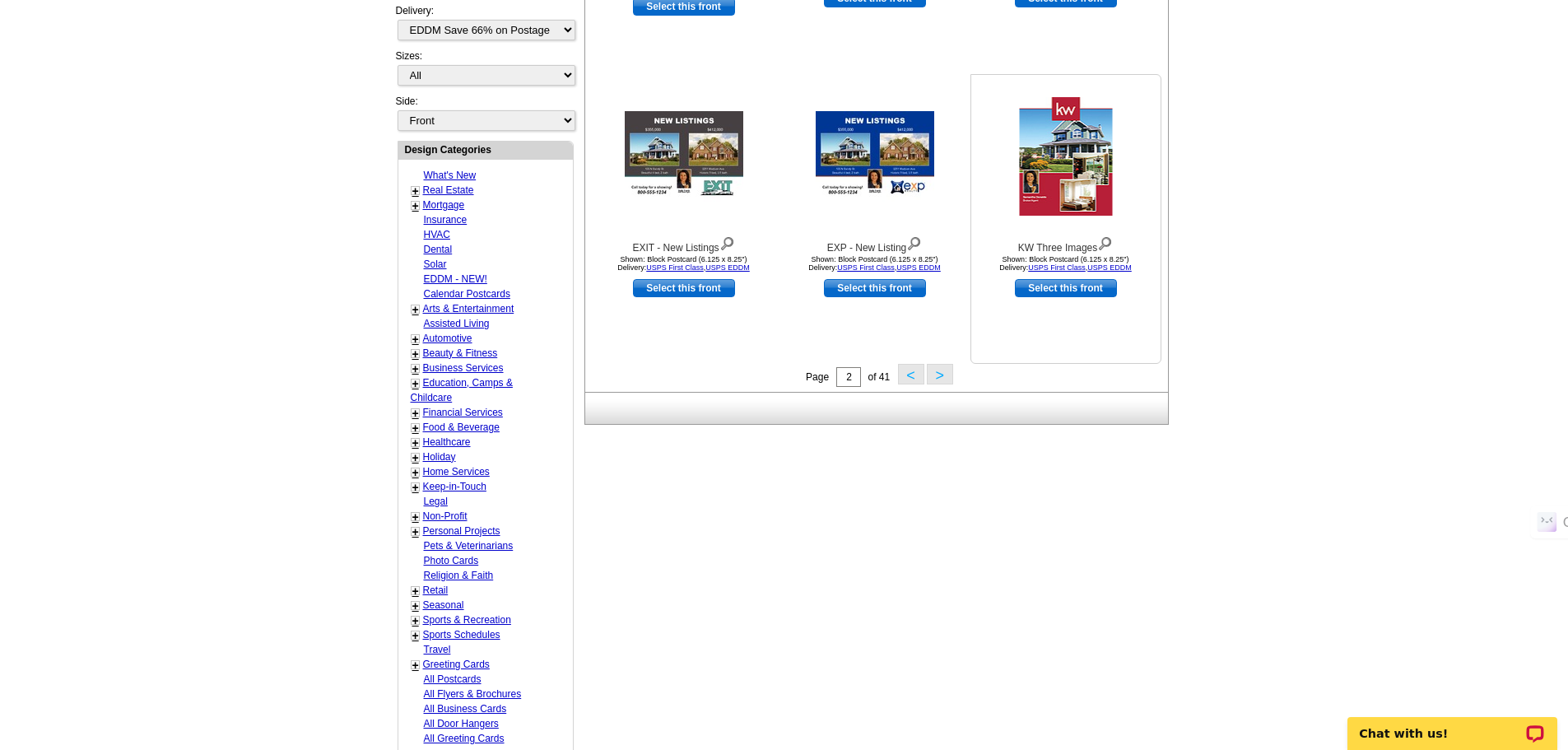
scroll to position [409, 0]
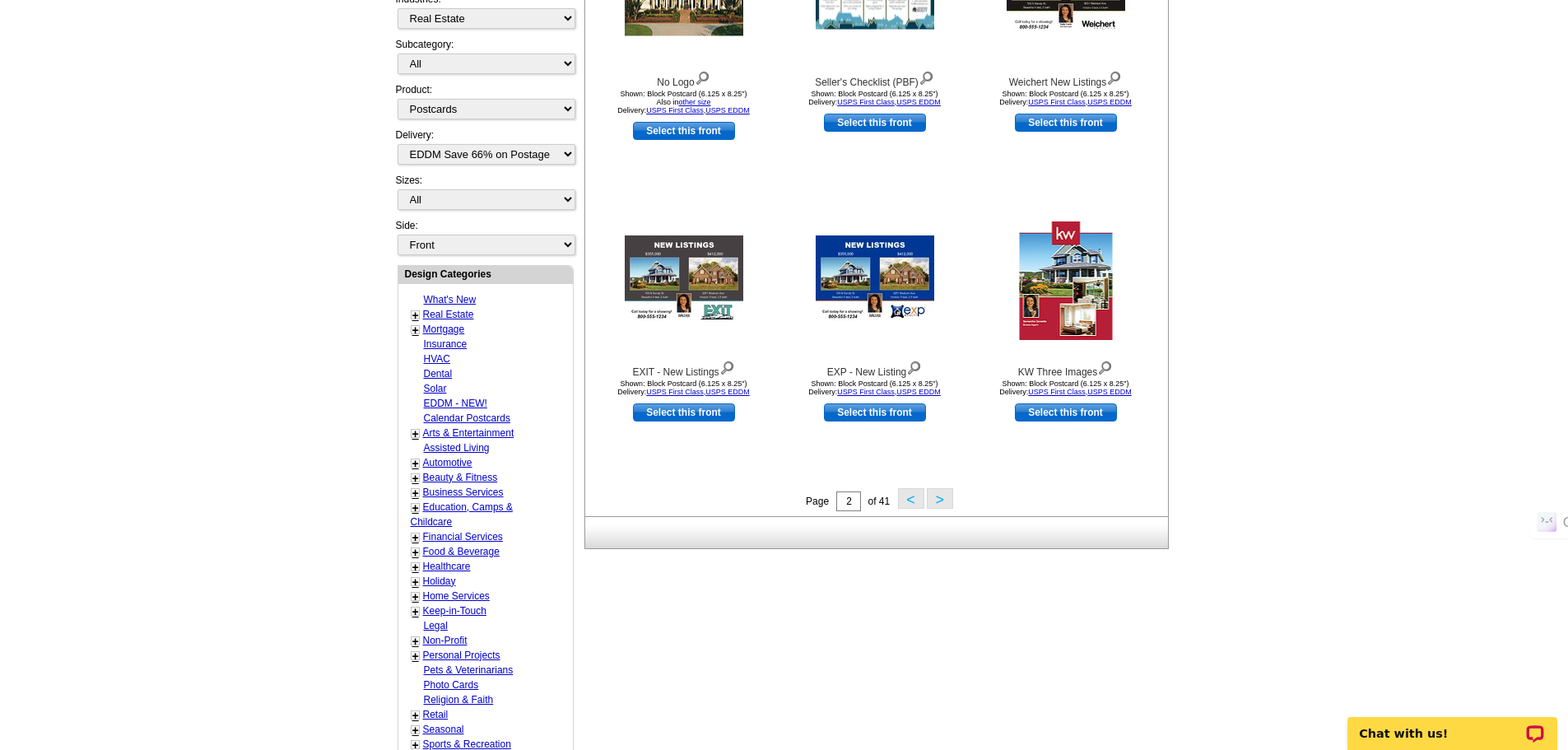
click at [944, 502] on button ">" at bounding box center [940, 499] width 27 height 20
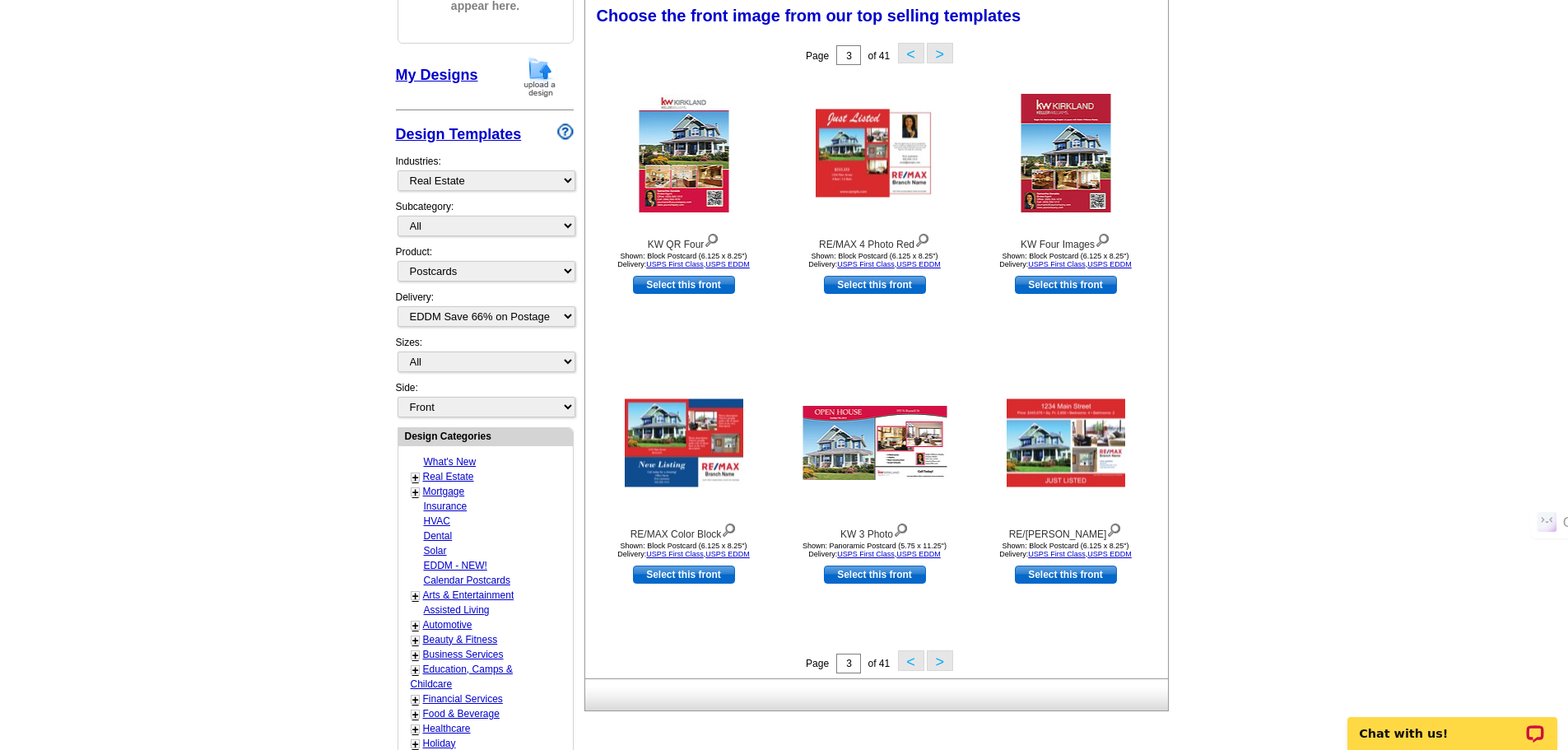
scroll to position [244, 0]
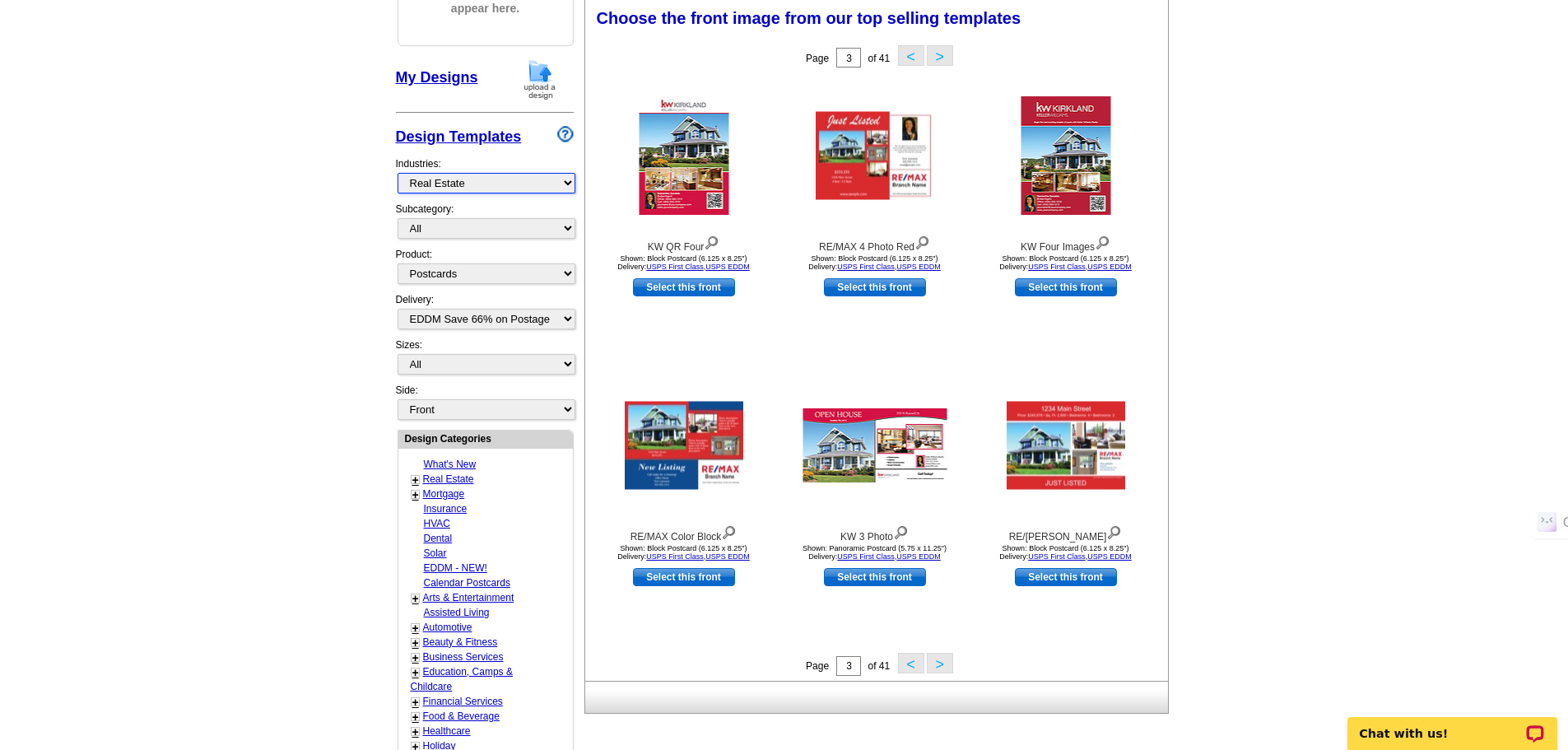
click at [469, 187] on select "What's New Real Estate Mortgage Insurance HVAC Dental Solar EDDM - NEW! Calenda…" at bounding box center [486, 183] width 177 height 20
click at [267, 240] on main "Need Help? call [PHONE_NUMBER], chat with support, or have our designers make s…" at bounding box center [784, 478] width 1568 height 1225
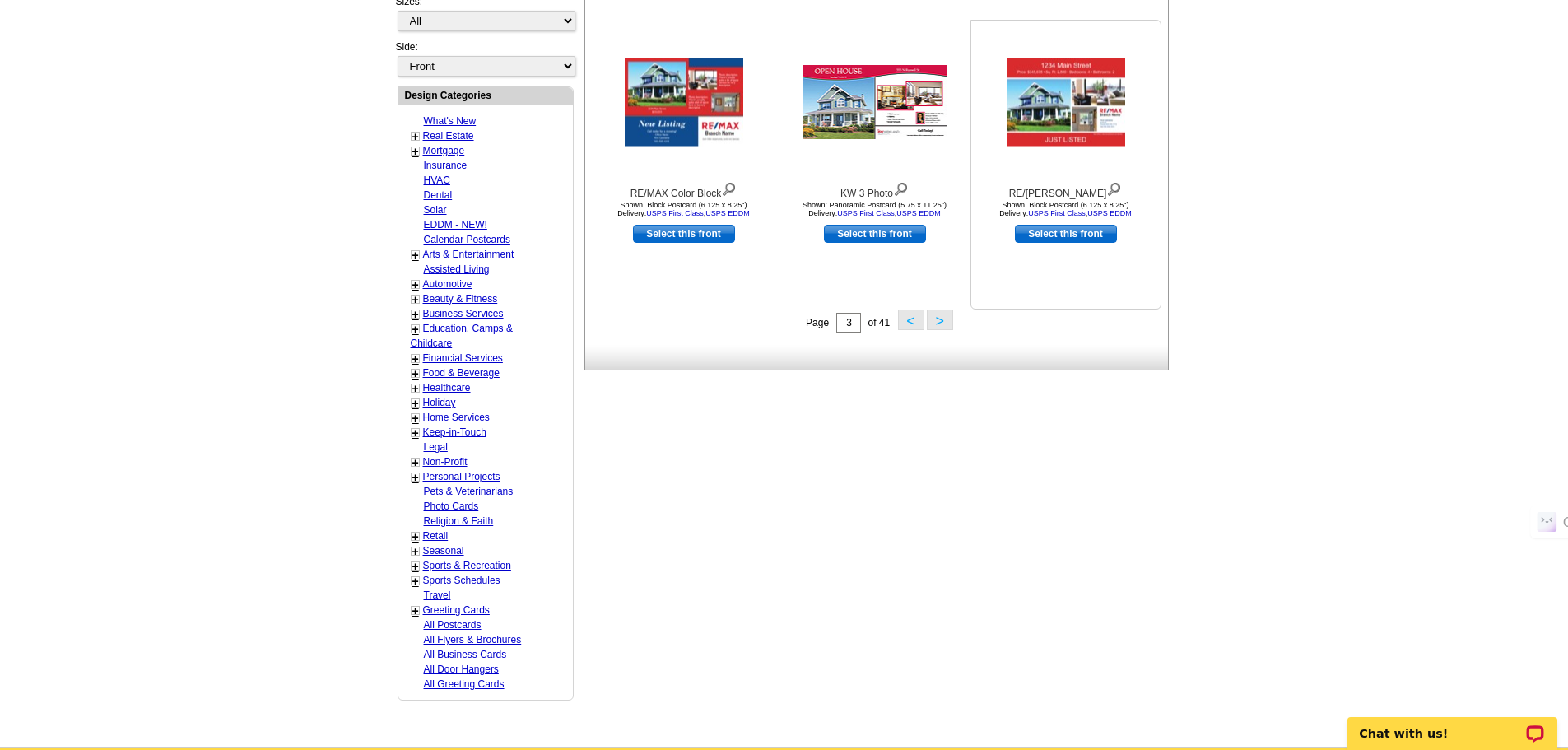
scroll to position [409, 0]
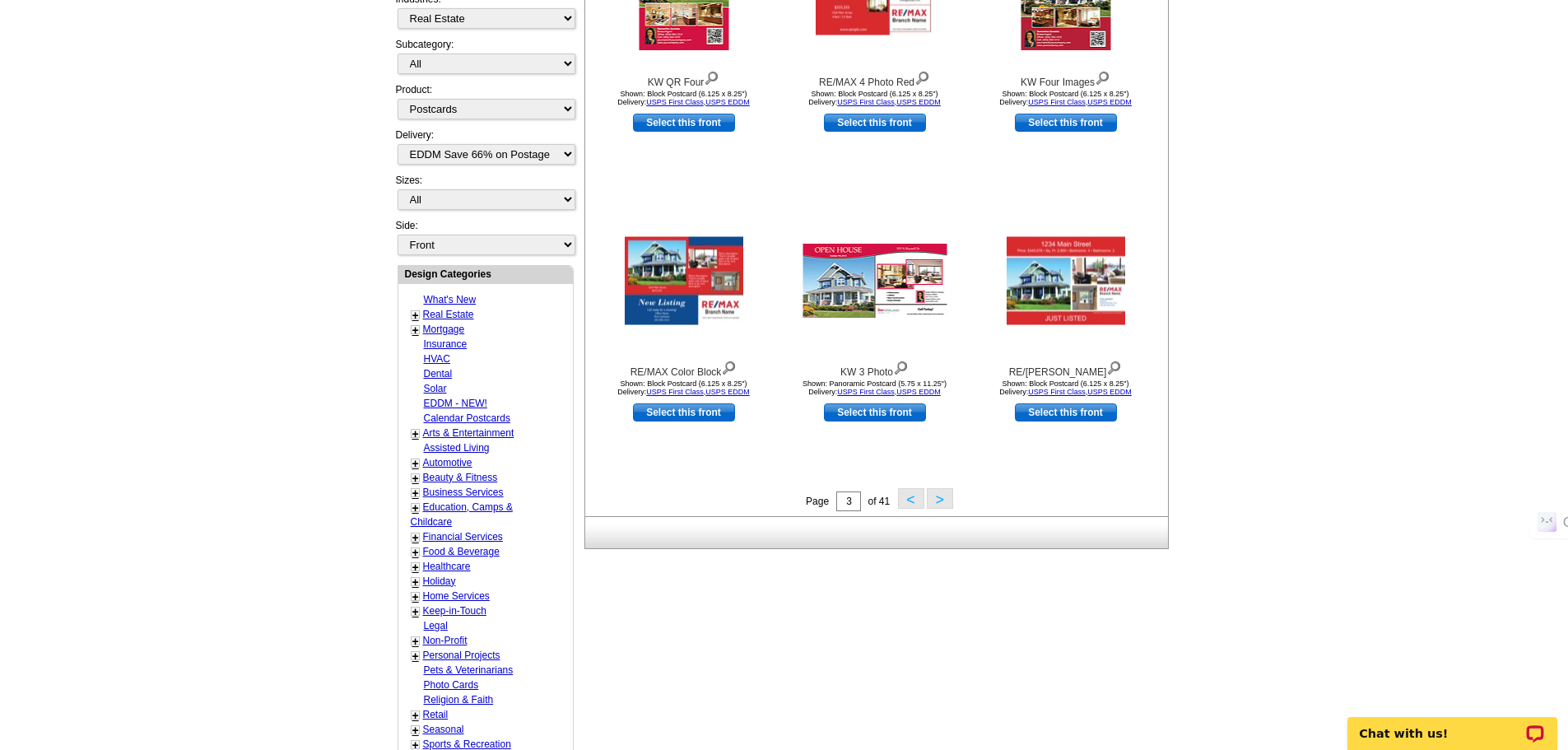
click at [943, 499] on button ">" at bounding box center [940, 499] width 27 height 20
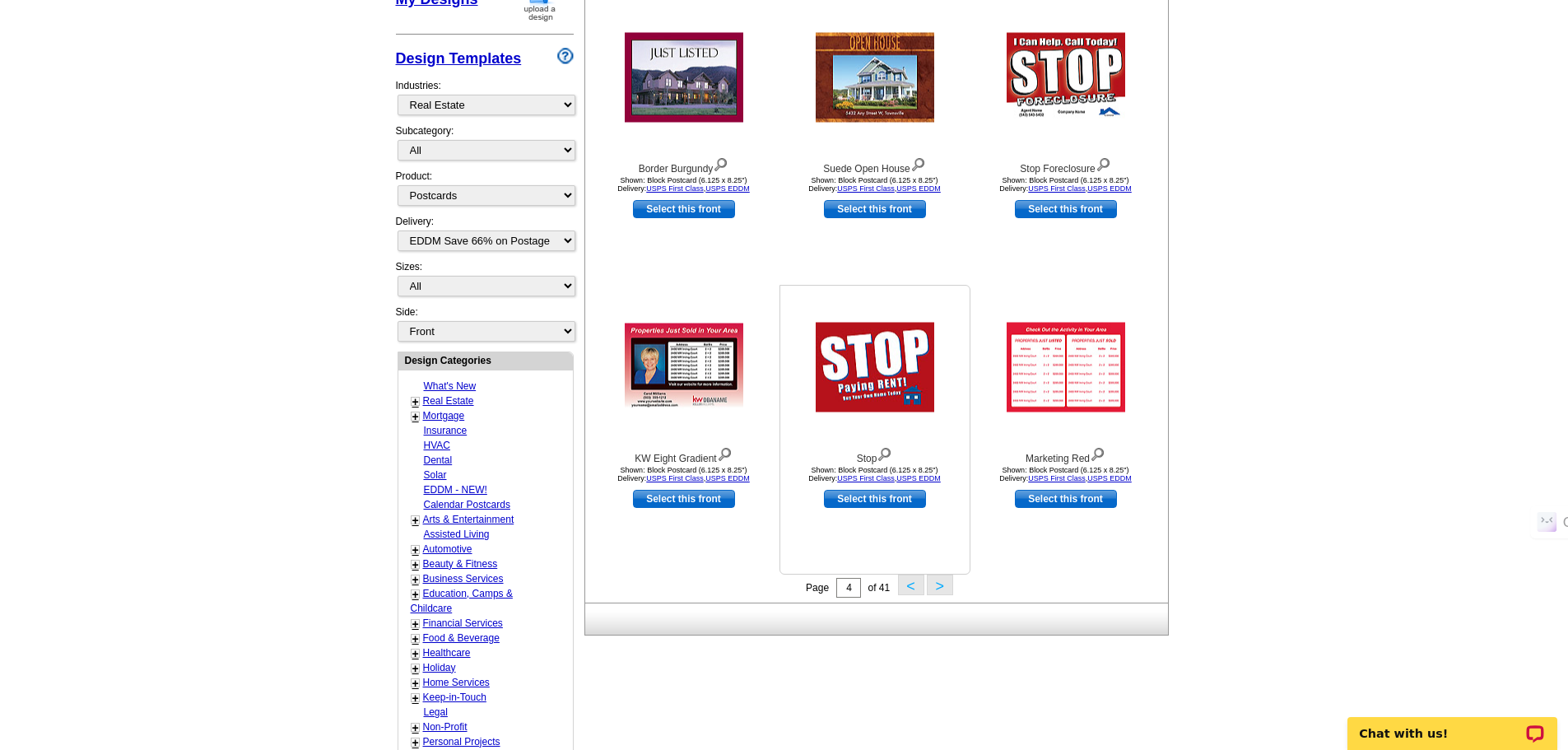
scroll to position [356, 0]
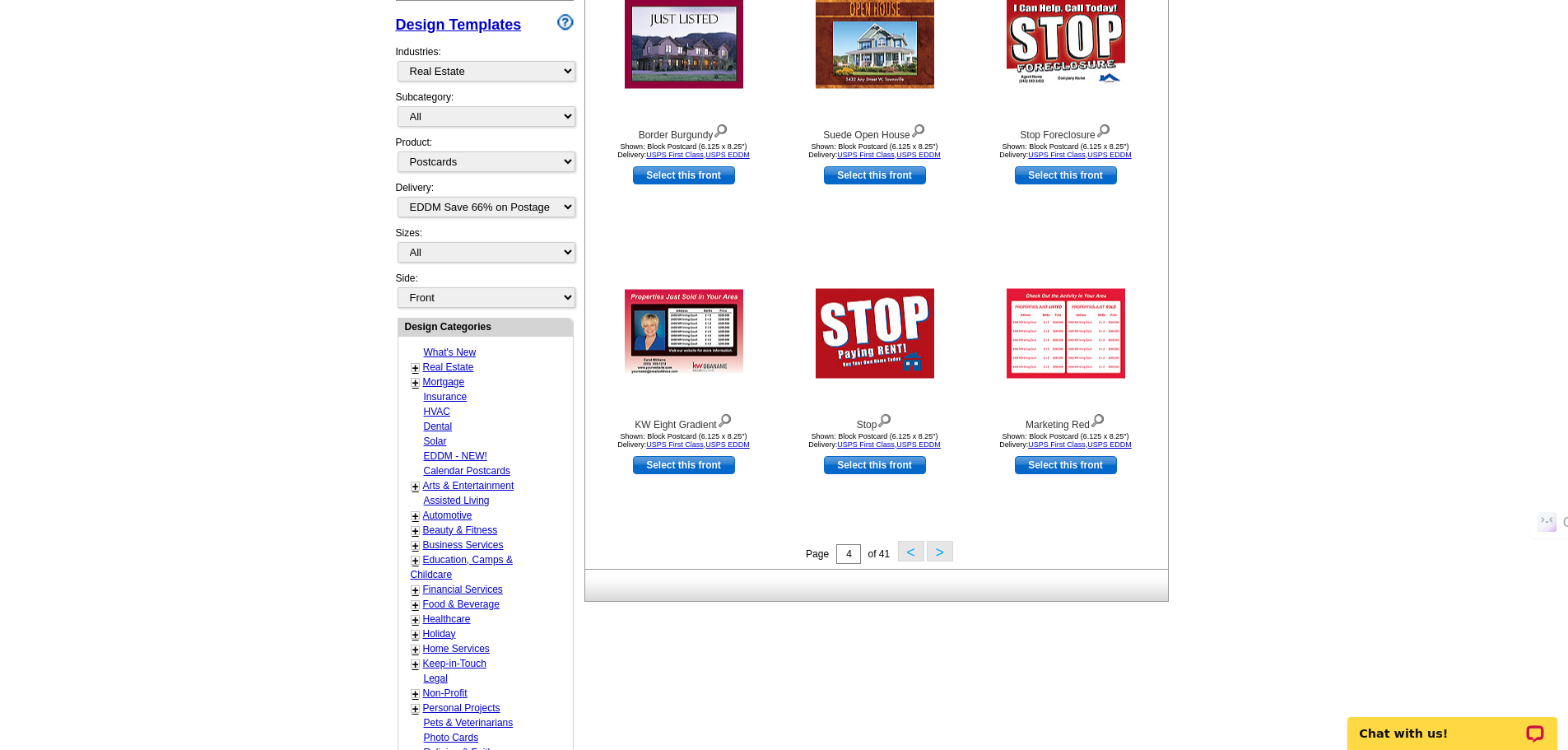
click at [941, 558] on button ">" at bounding box center [940, 551] width 27 height 20
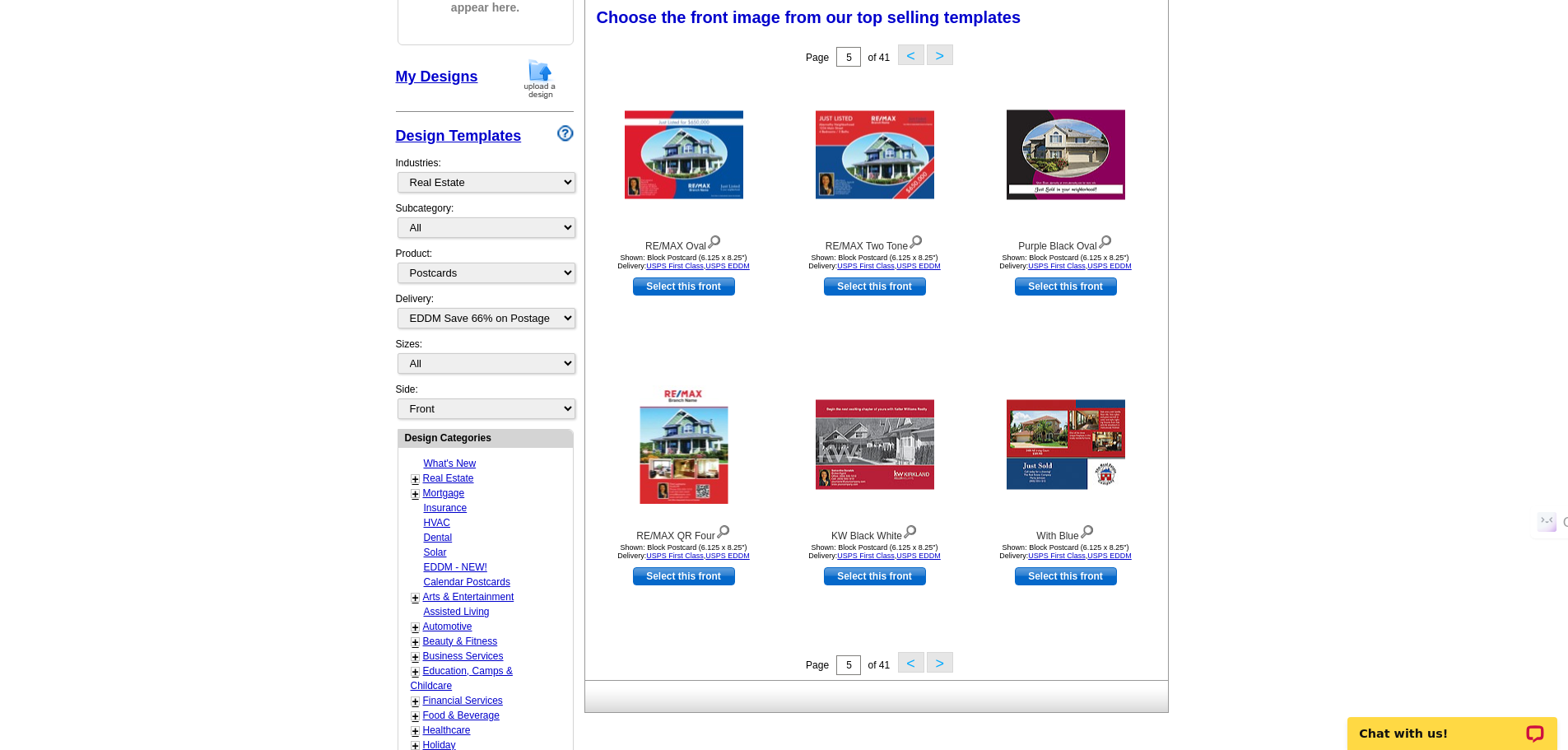
scroll to position [244, 0]
click at [870, 286] on link "Select this front" at bounding box center [875, 288] width 102 height 18
select select "14"
select select "back"
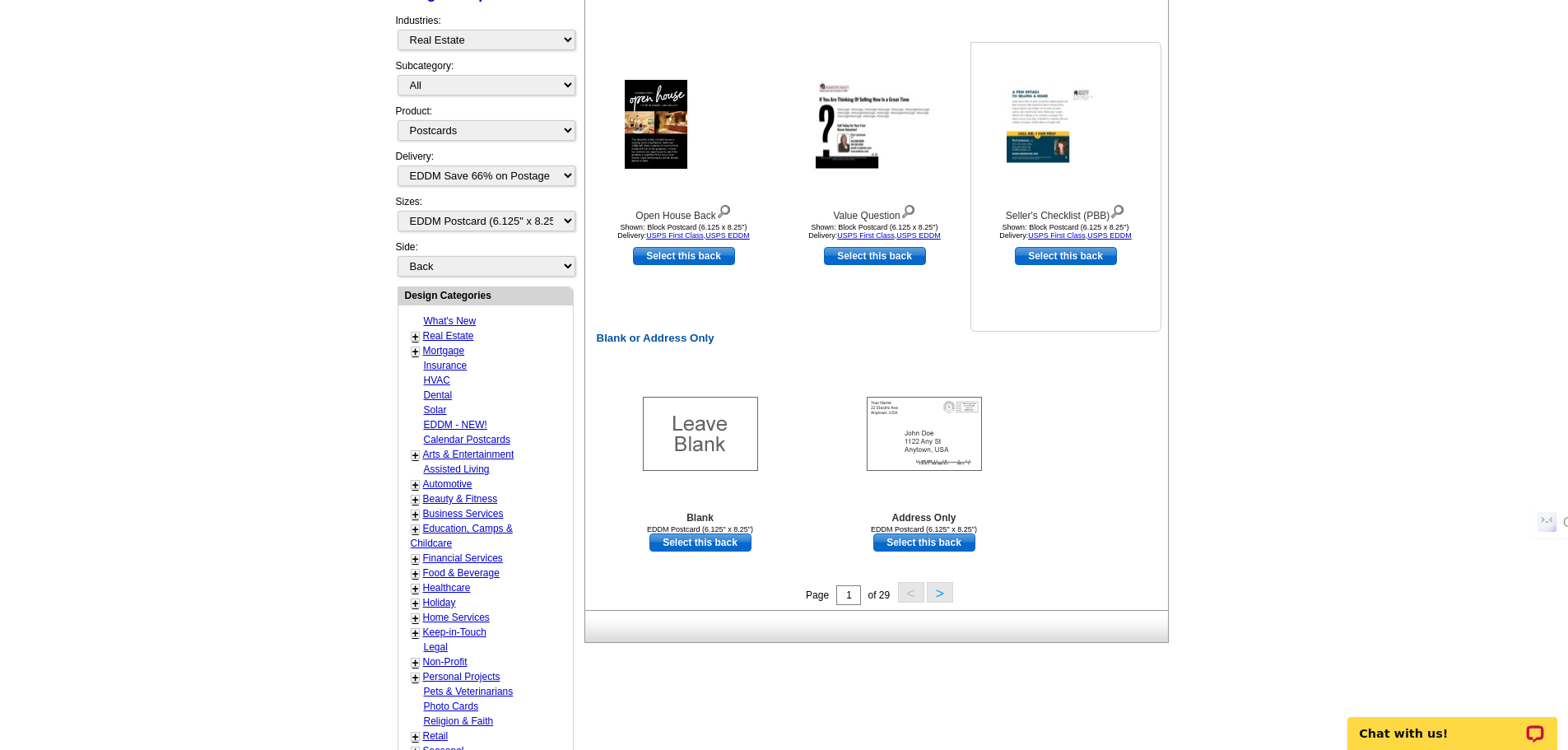
scroll to position [494, 0]
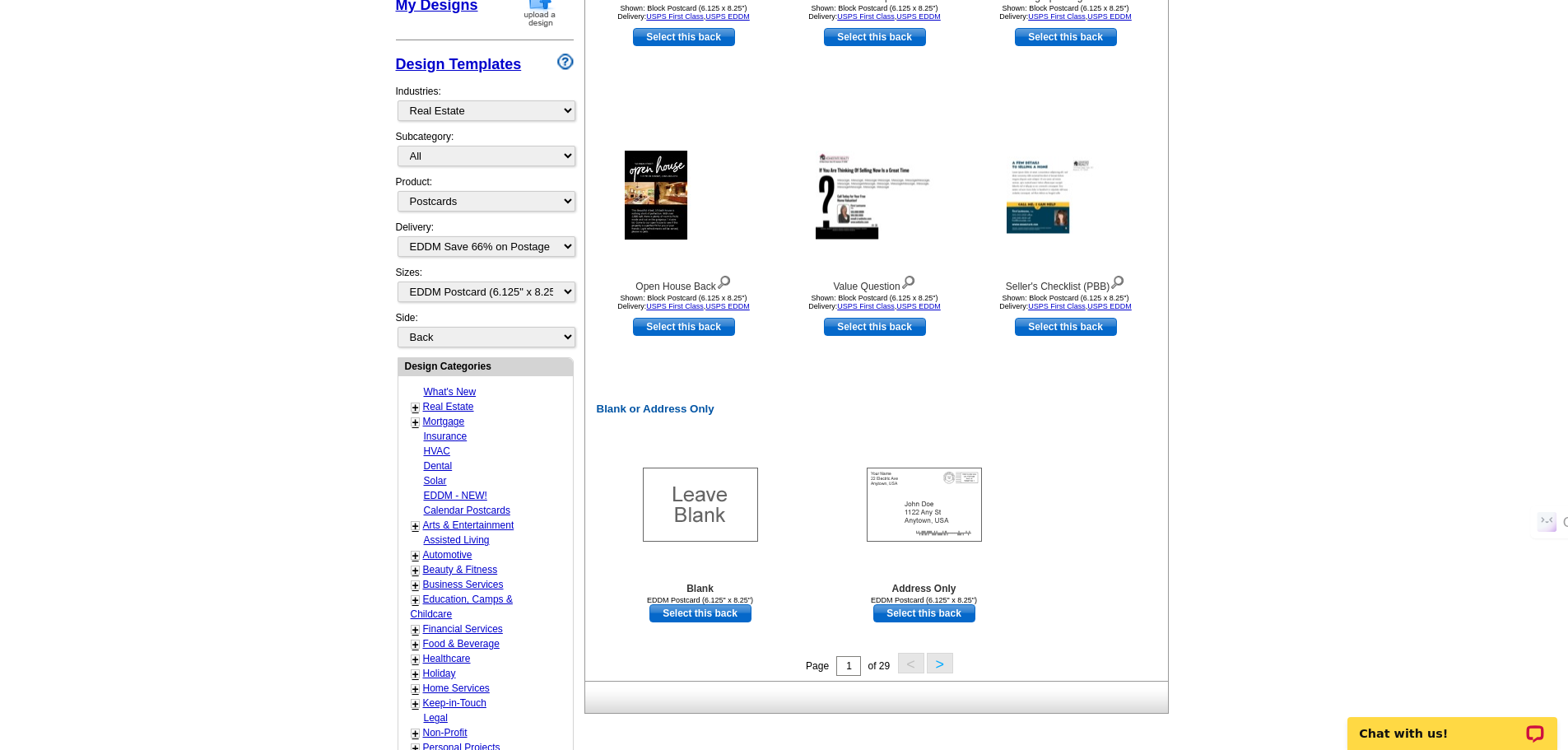
click at [942, 664] on button ">" at bounding box center [940, 663] width 27 height 20
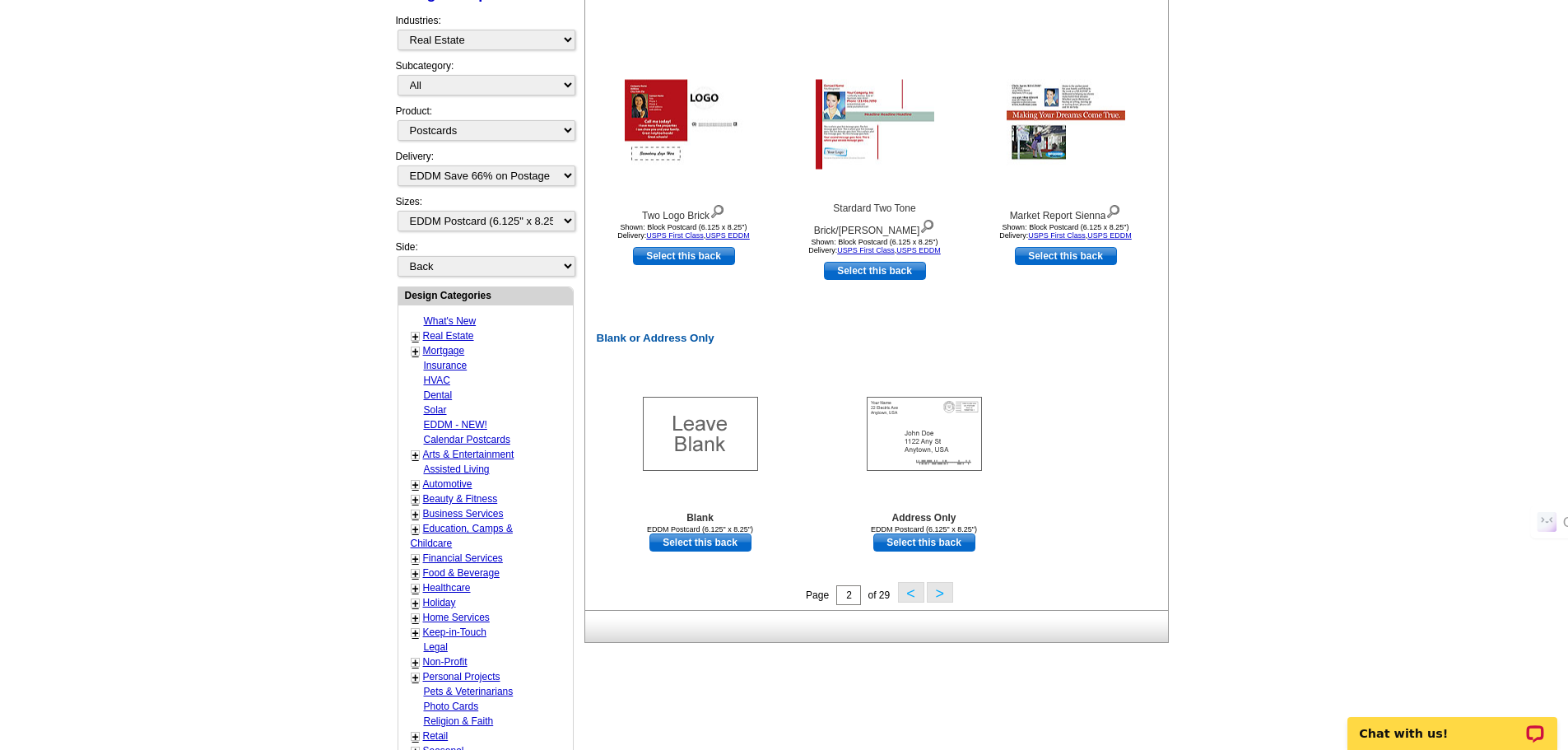
scroll to position [573, 0]
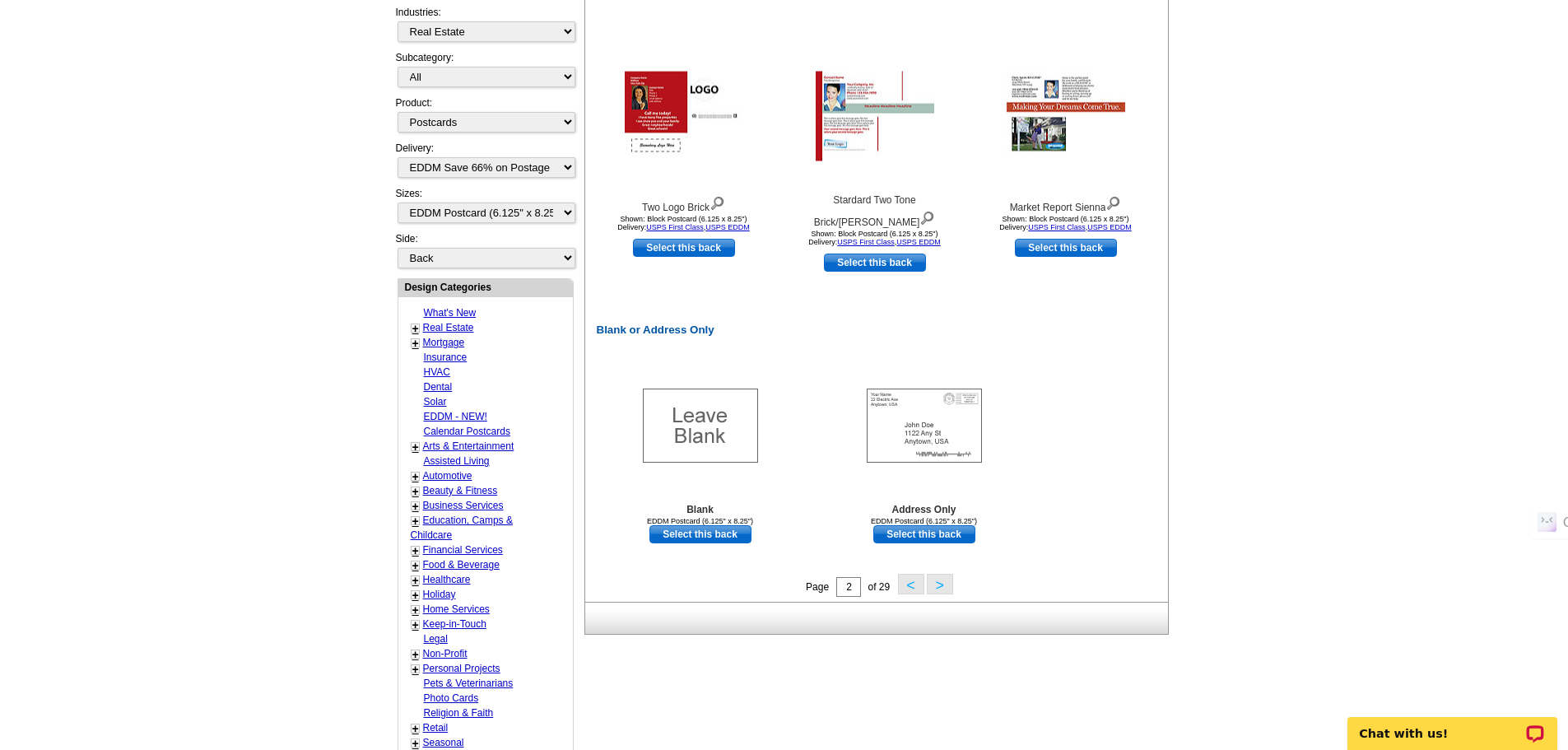
click at [943, 582] on button ">" at bounding box center [940, 584] width 27 height 20
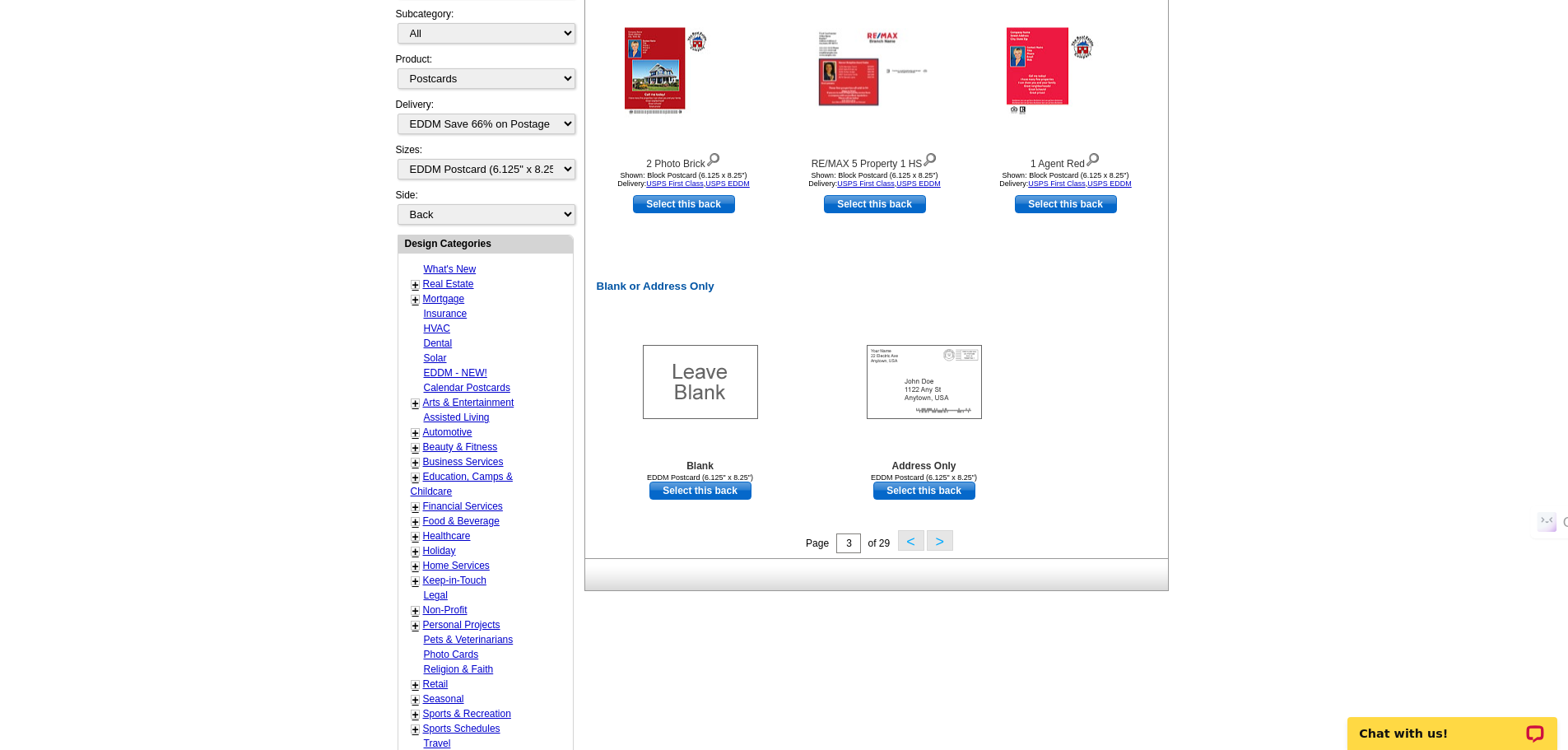
scroll to position [656, 0]
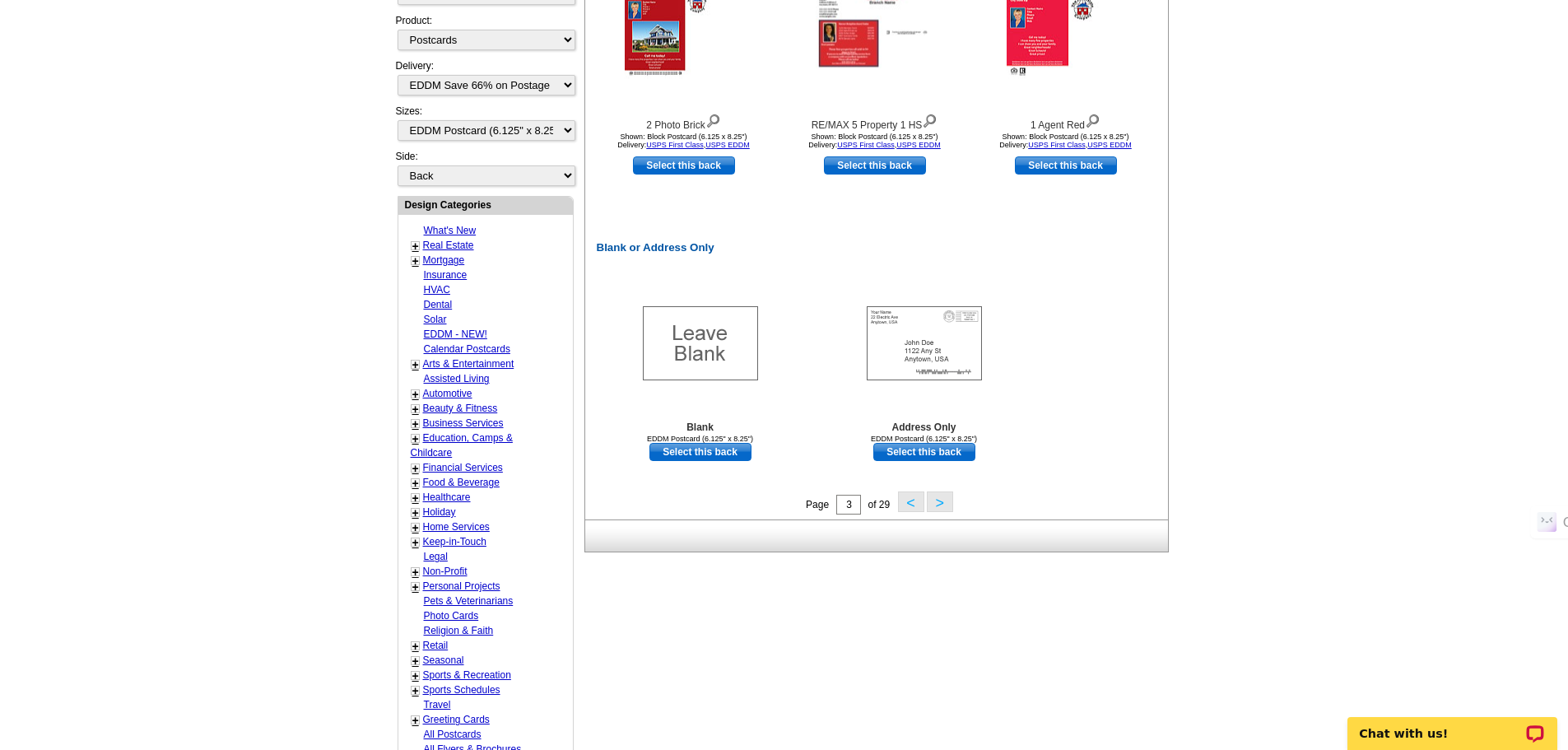
click at [939, 500] on button ">" at bounding box center [940, 502] width 27 height 20
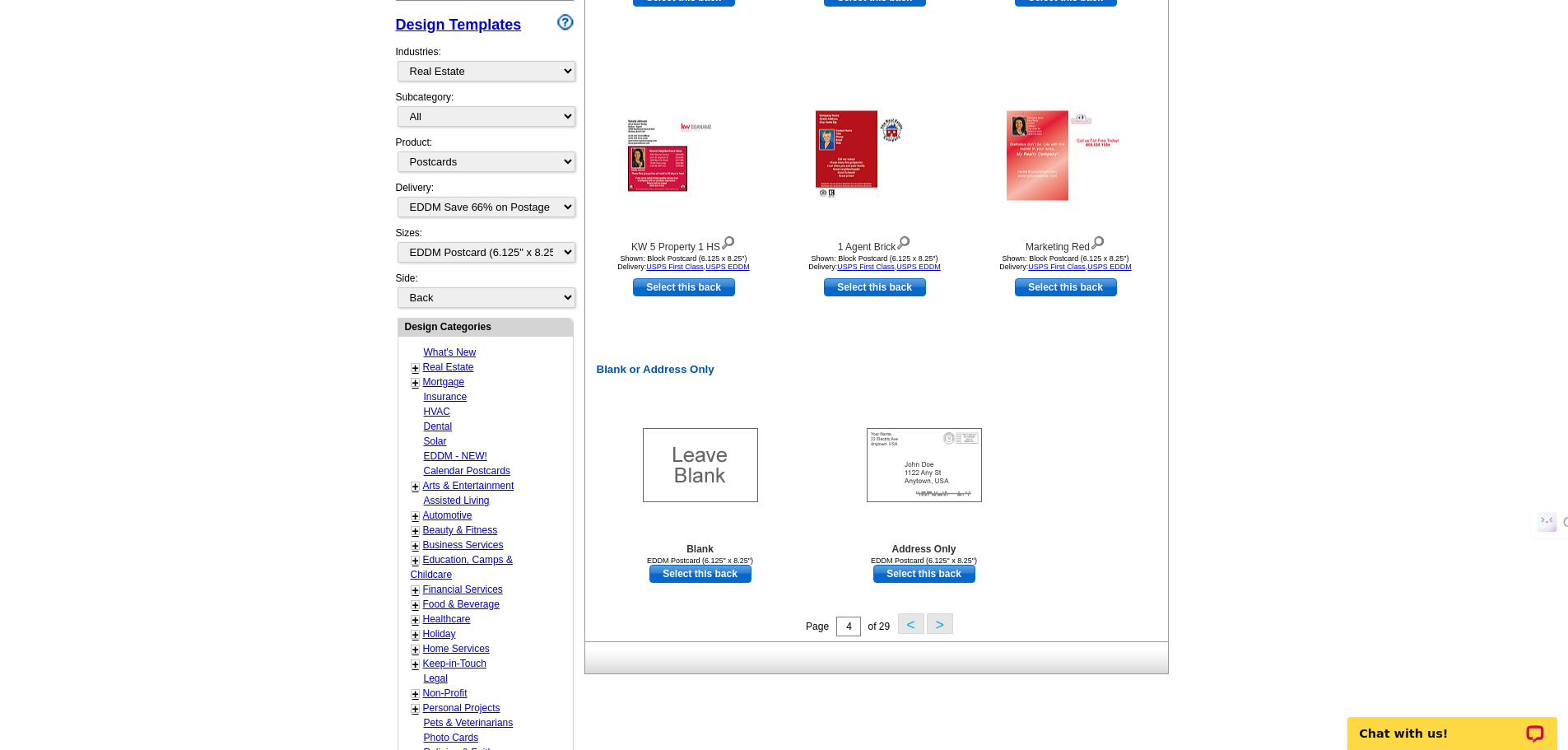
scroll to position [573, 0]
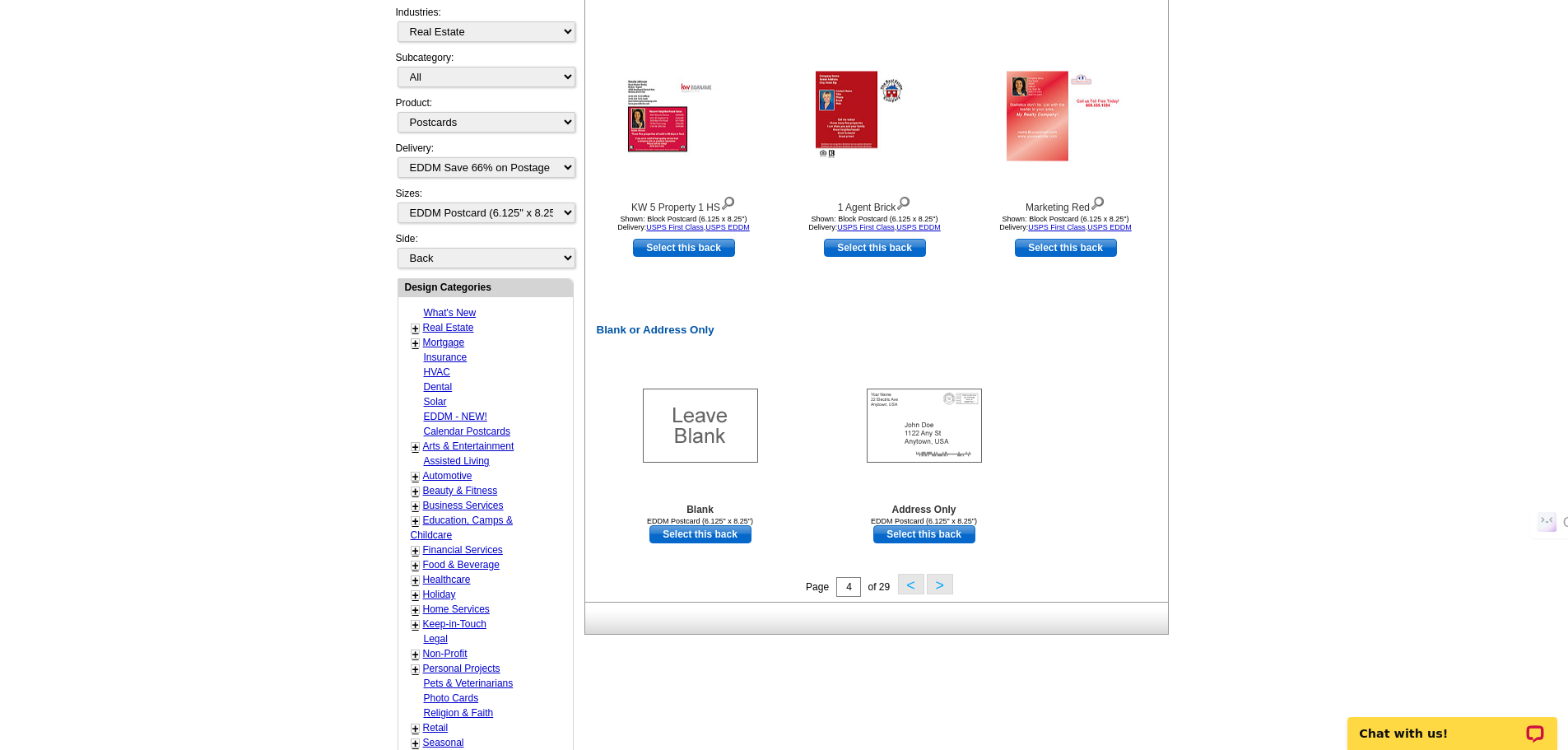
click at [938, 584] on button ">" at bounding box center [940, 584] width 27 height 20
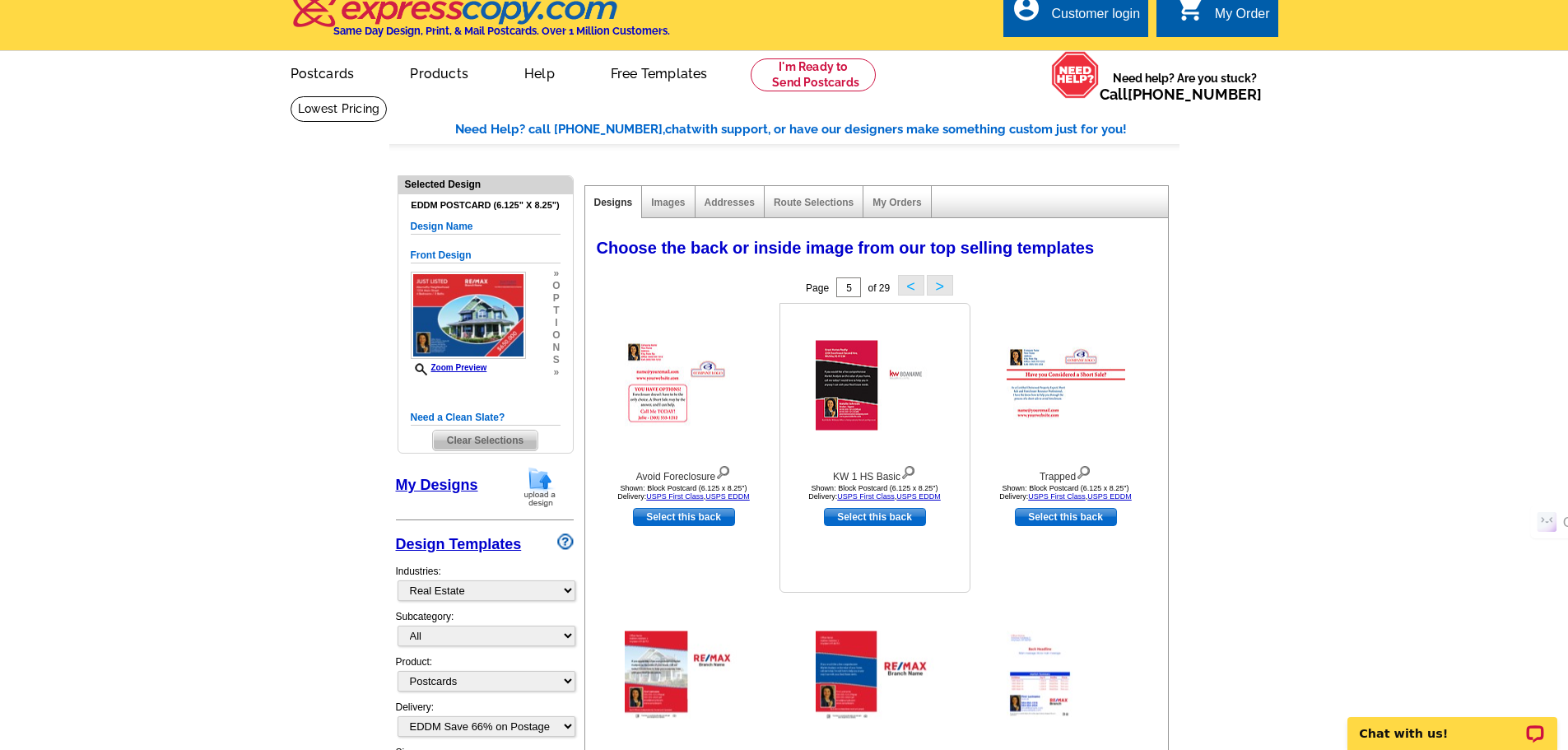
scroll to position [0, 0]
